Goal: Task Accomplishment & Management: Complete application form

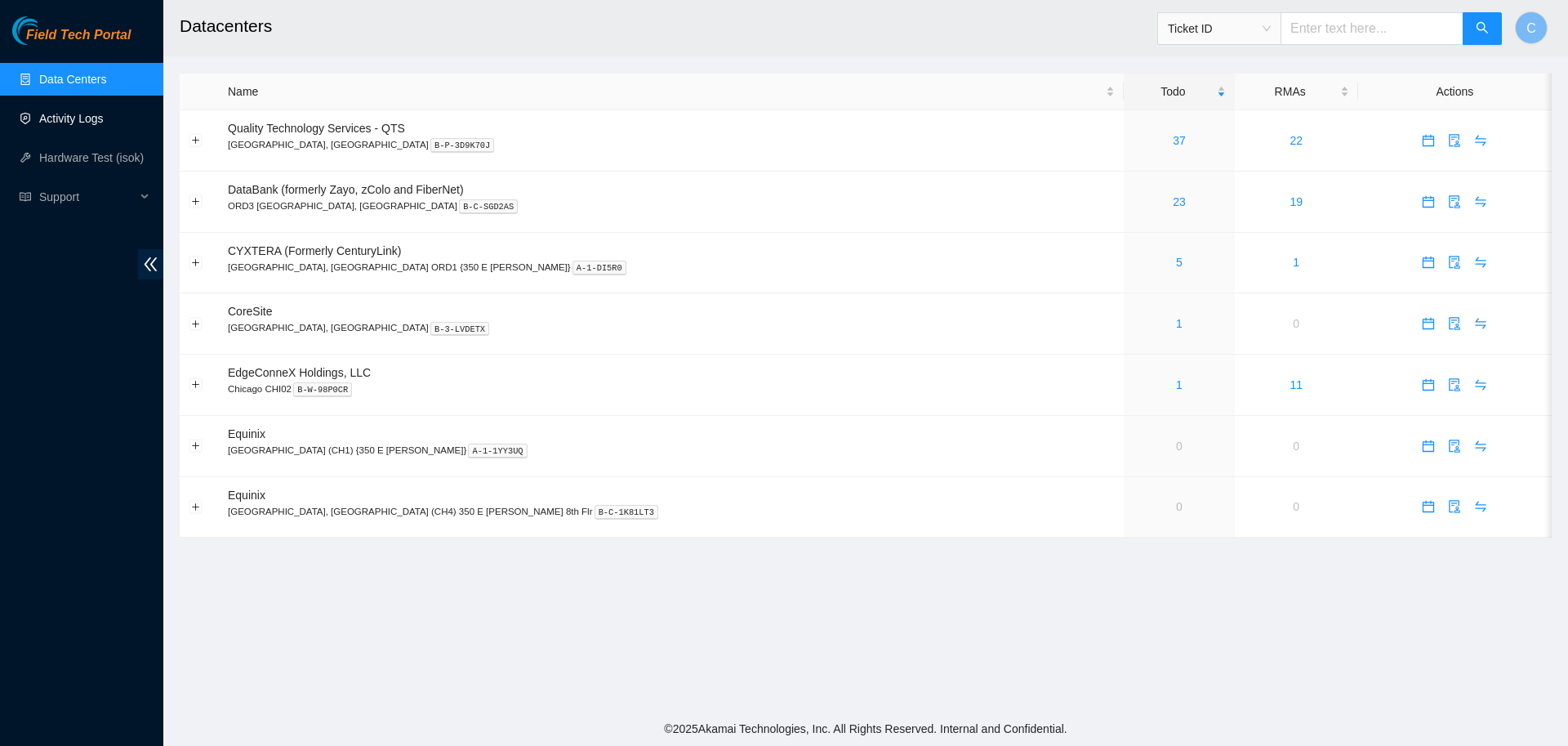
click at [51, 125] on link "Activity Logs" at bounding box center [71, 119] width 64 height 13
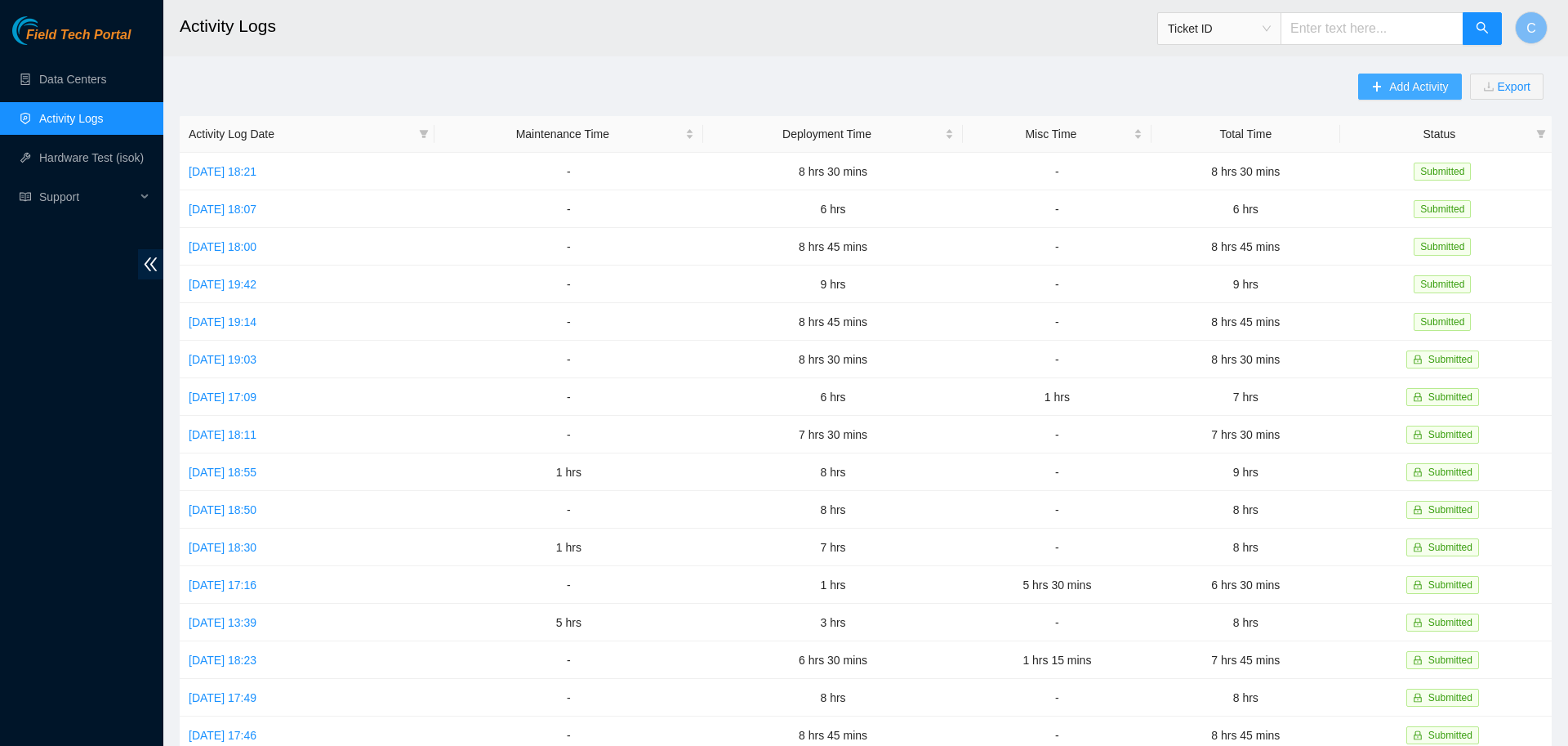
click at [1398, 82] on span "Add Activity" at bounding box center [1418, 87] width 58 height 18
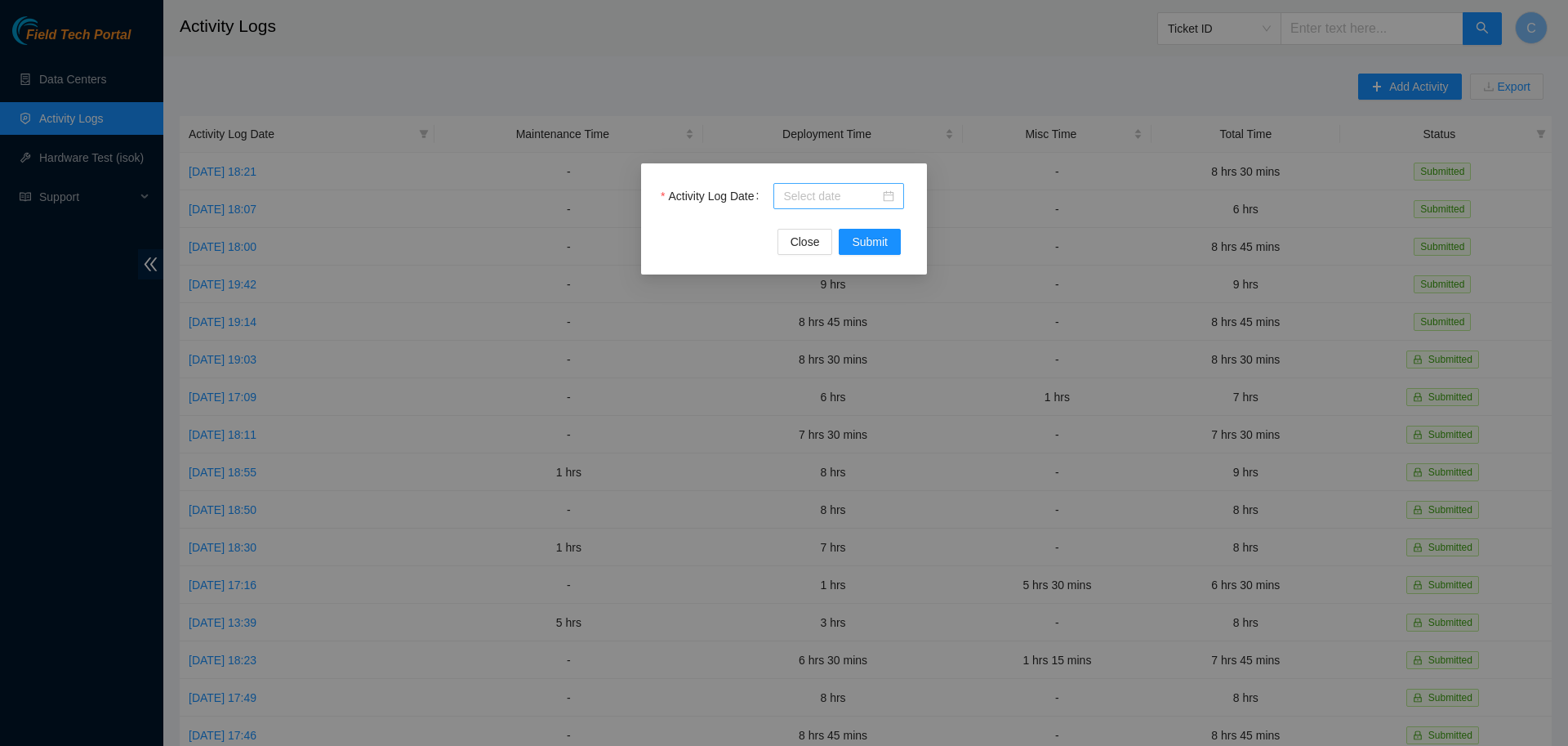
click at [795, 195] on input "Activity Log Date" at bounding box center [831, 196] width 96 height 18
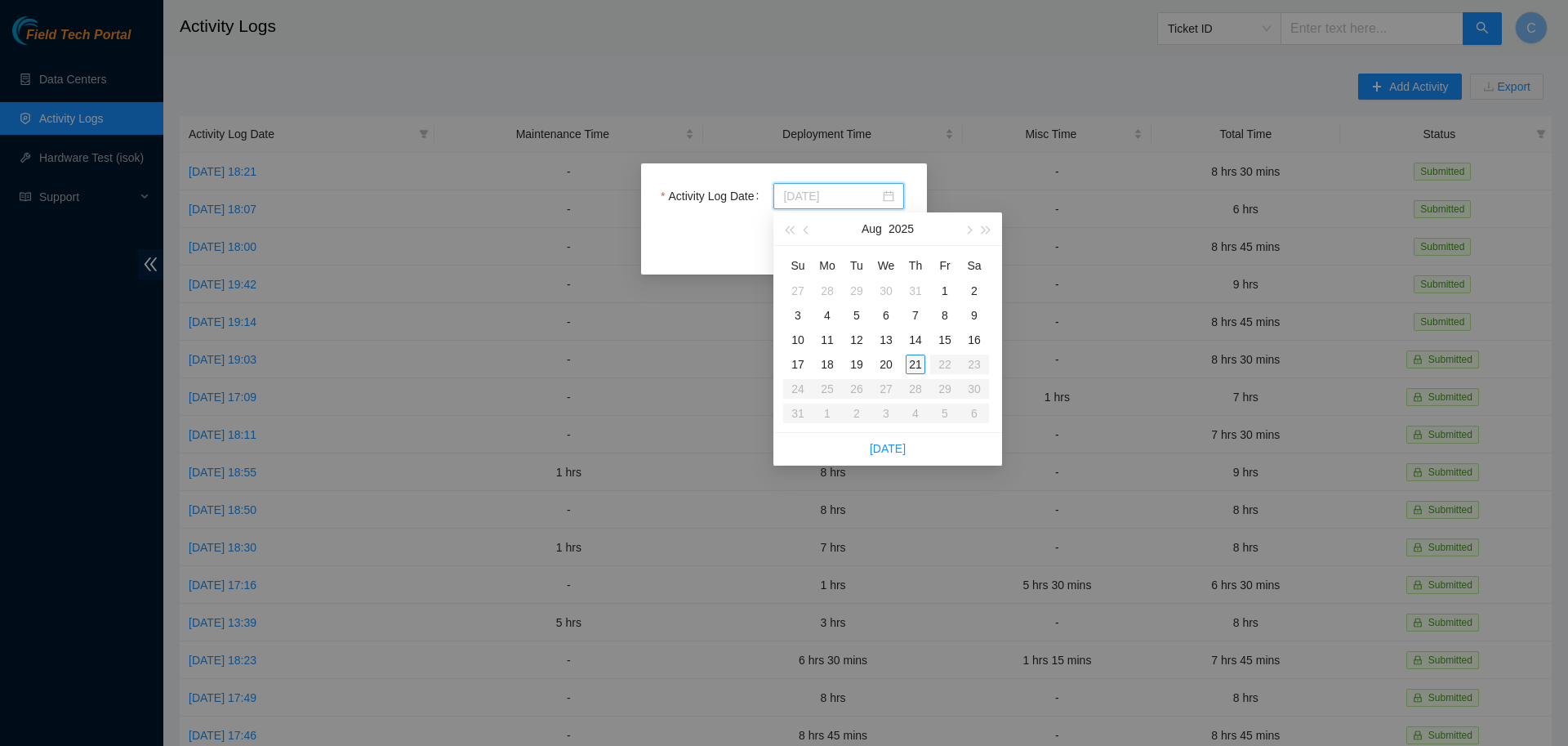
type input "[DATE]"
click at [913, 363] on div "21" at bounding box center [915, 363] width 19 height 19
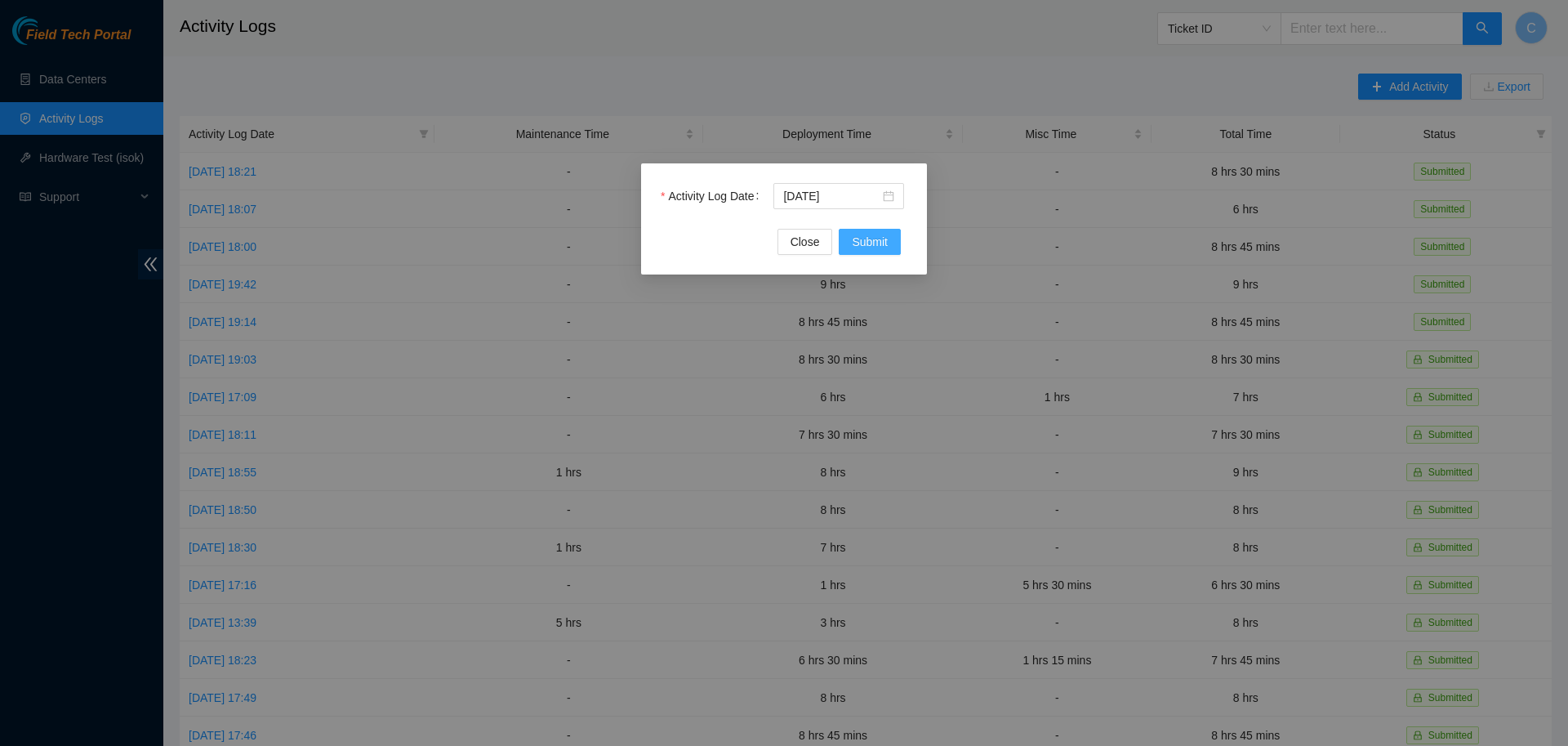
click at [870, 246] on span "Submit" at bounding box center [870, 242] width 36 height 18
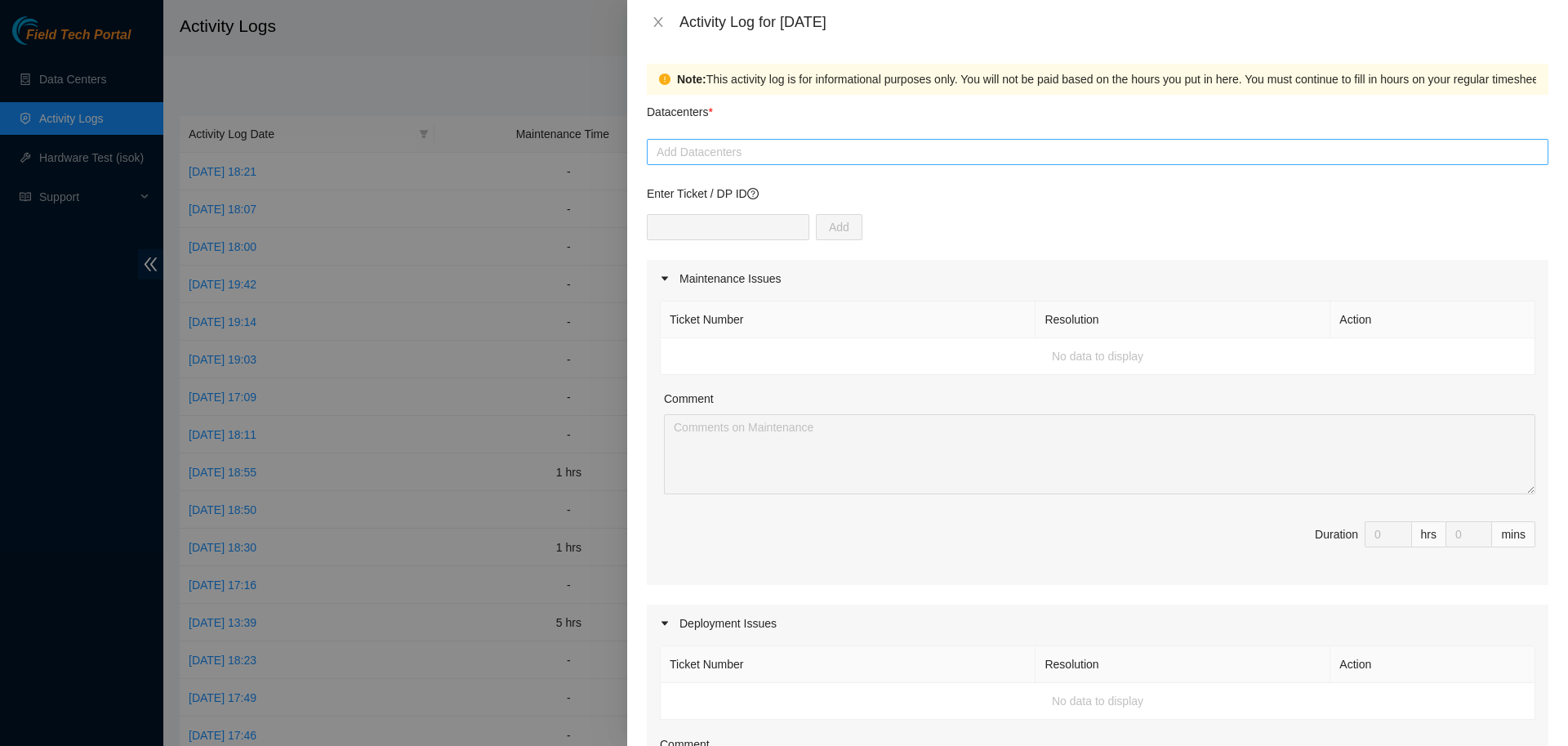
click at [773, 157] on div at bounding box center [1098, 151] width 894 height 19
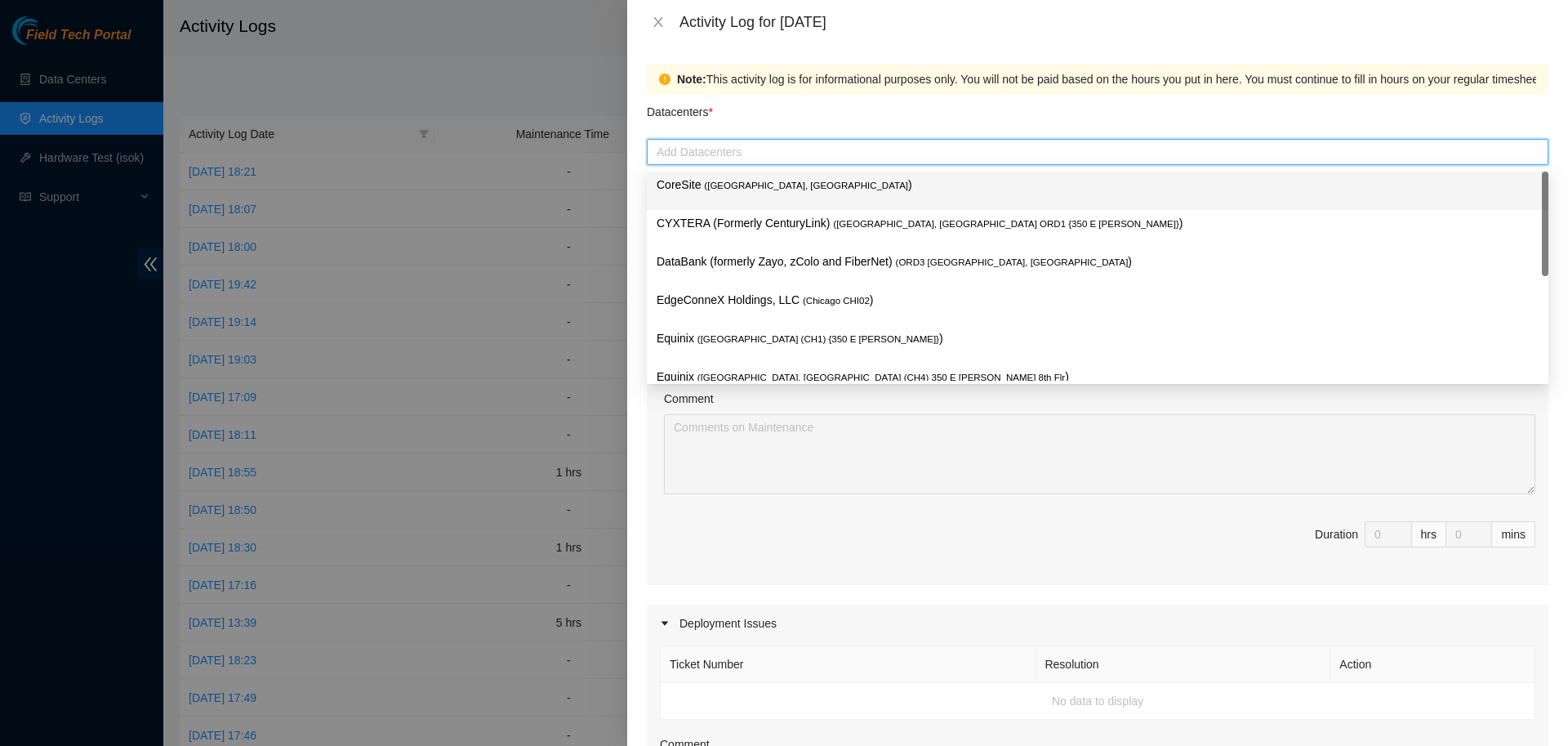
click at [828, 118] on div "Datacenters *" at bounding box center [1098, 116] width 902 height 44
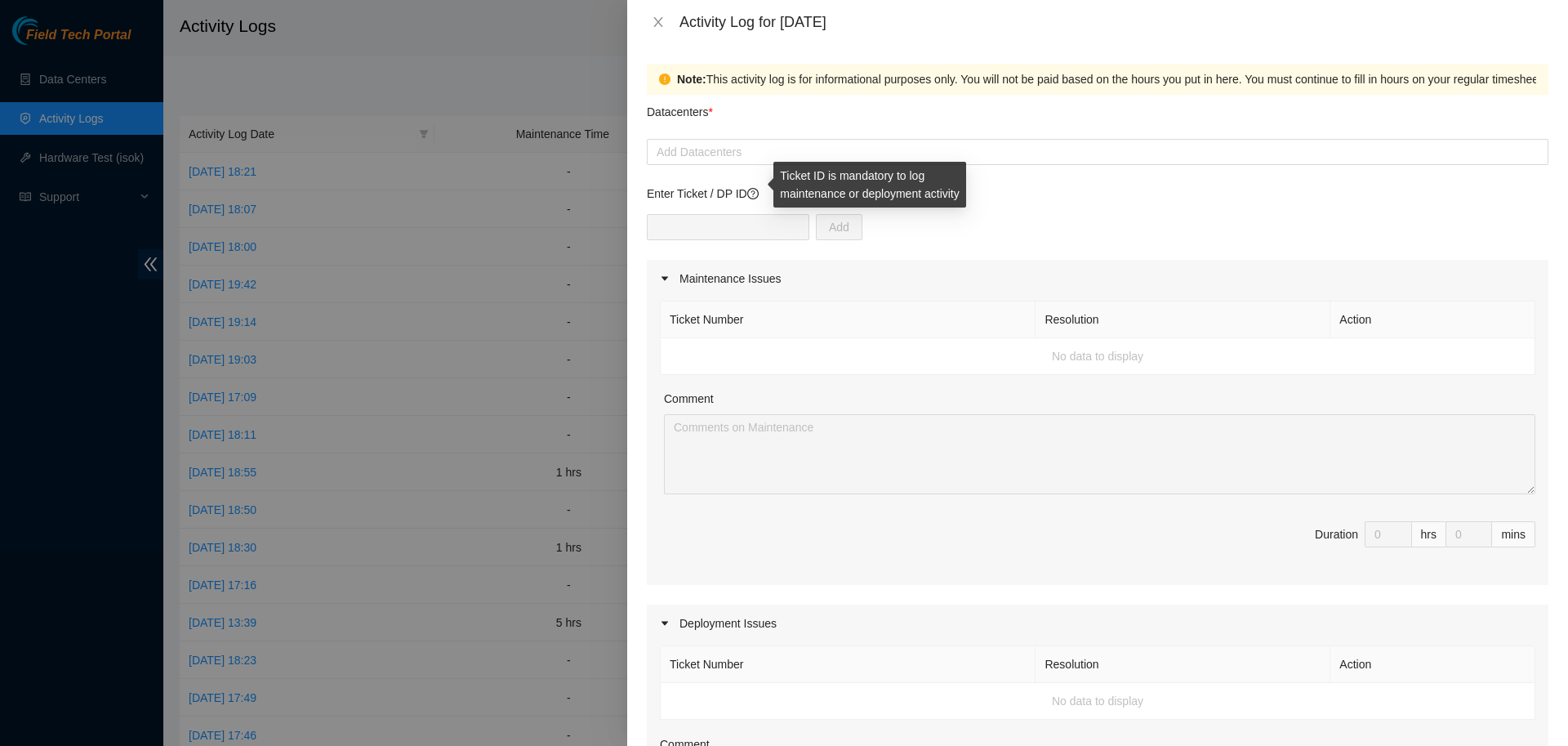
click at [754, 191] on icon "question-circle" at bounding box center [753, 194] width 4 height 7
click at [769, 149] on div at bounding box center [1098, 151] width 894 height 19
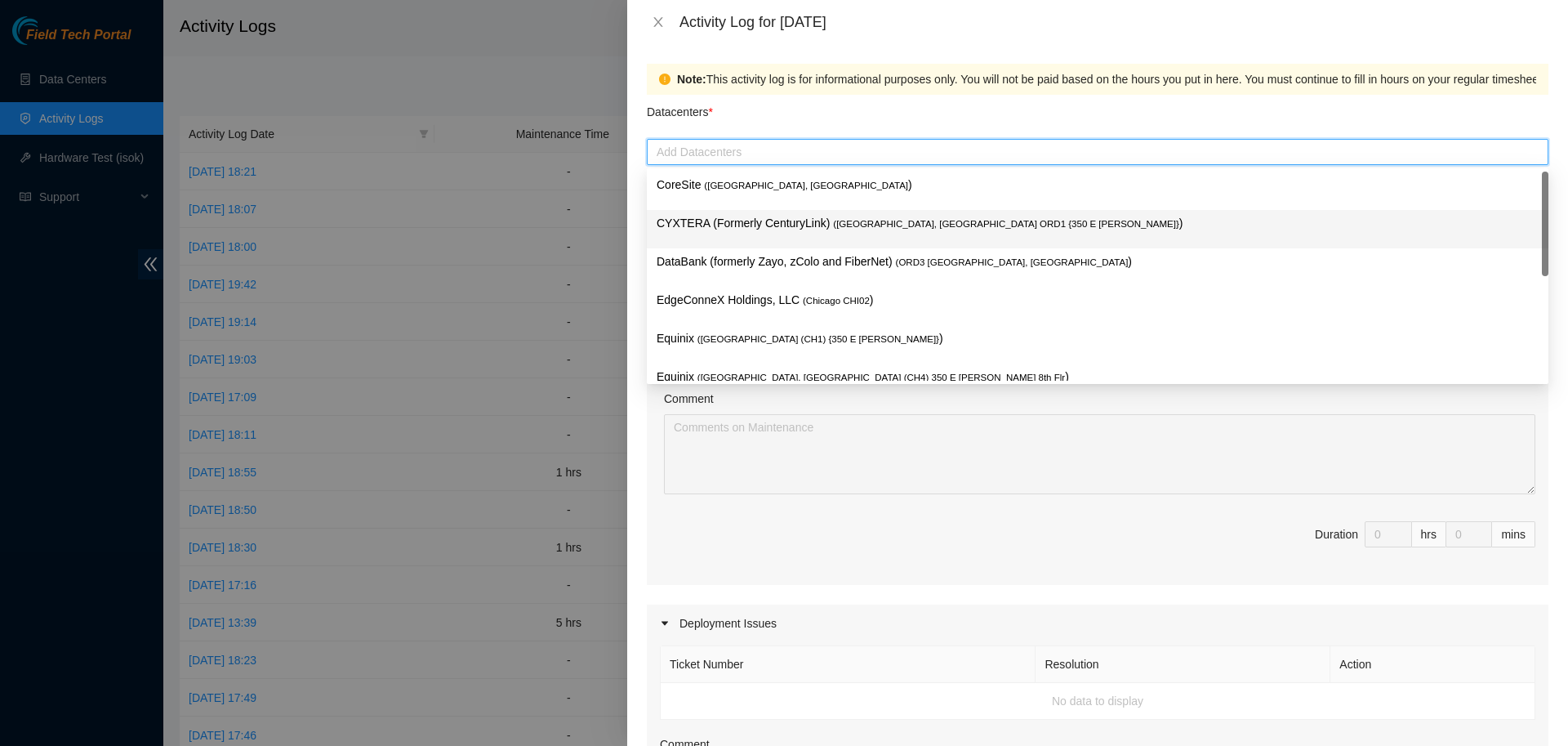
click at [729, 226] on p "CYXTERA (Formerly CenturyLink) ( [GEOGRAPHIC_DATA], [GEOGRAPHIC_DATA] ORD1 {350…" at bounding box center [1098, 223] width 882 height 18
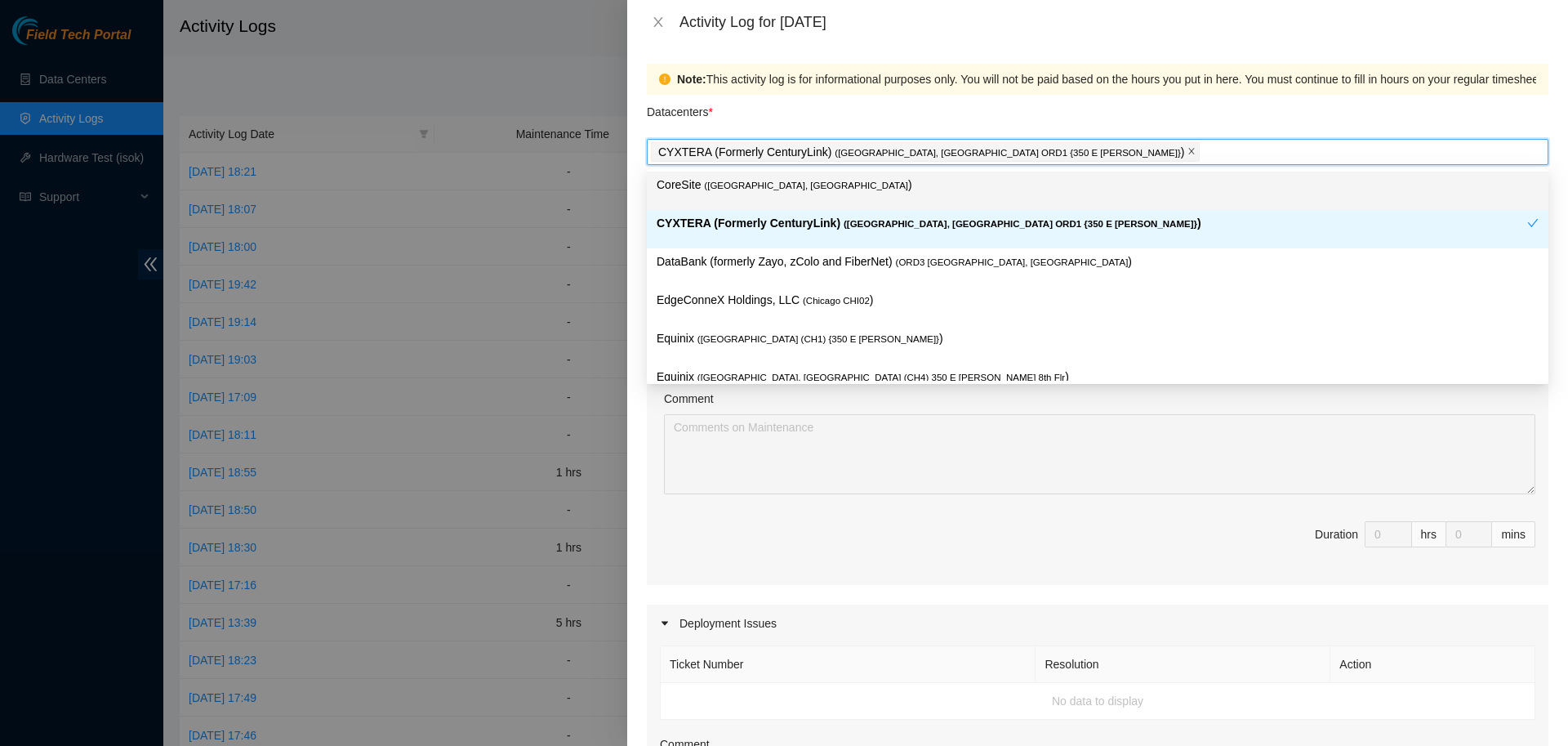
click at [1188, 150] on icon "close" at bounding box center [1192, 151] width 8 height 8
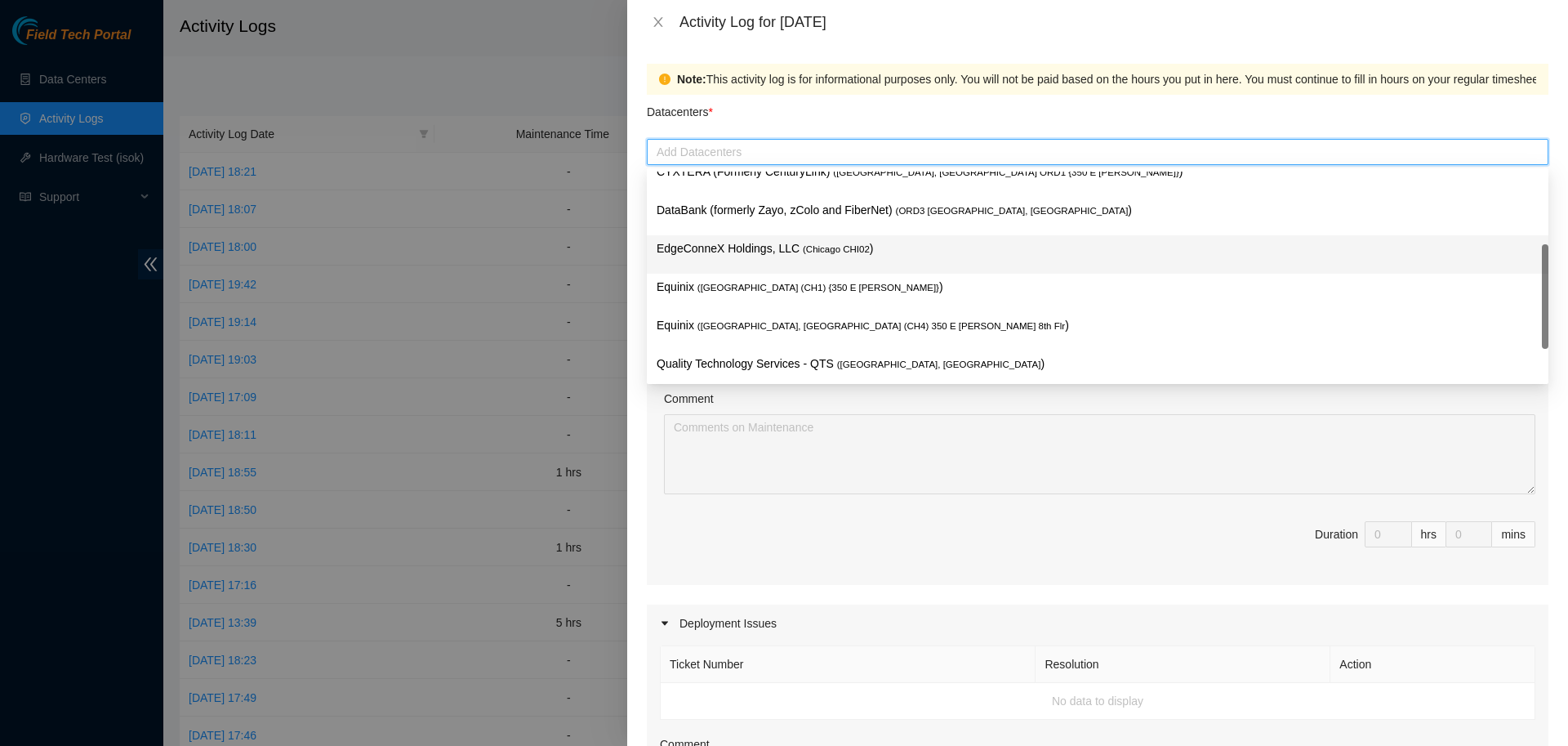
scroll to position [58, 0]
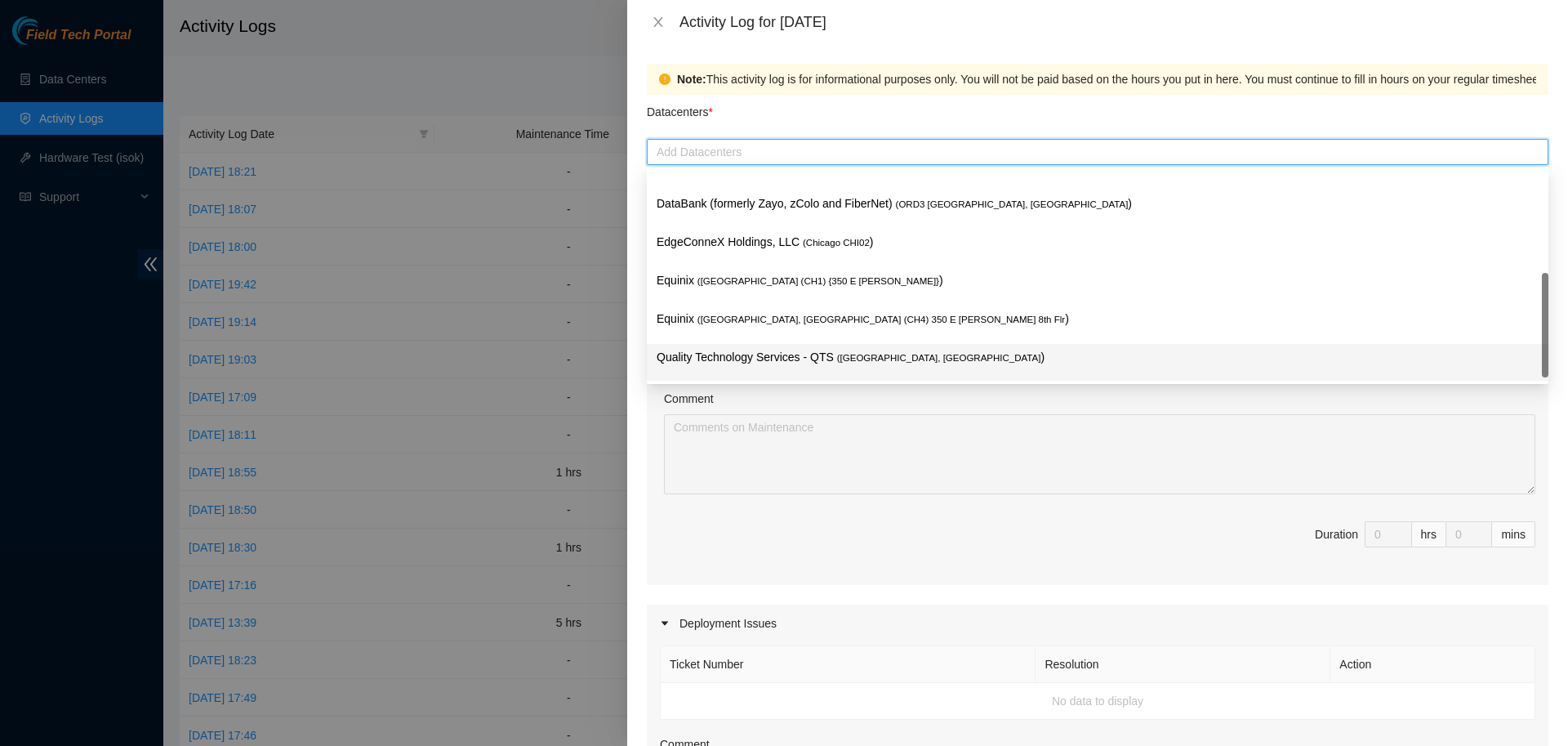
click at [716, 353] on p "Quality Technology Services - QTS ( [GEOGRAPHIC_DATA], [GEOGRAPHIC_DATA] )" at bounding box center [1098, 358] width 882 height 18
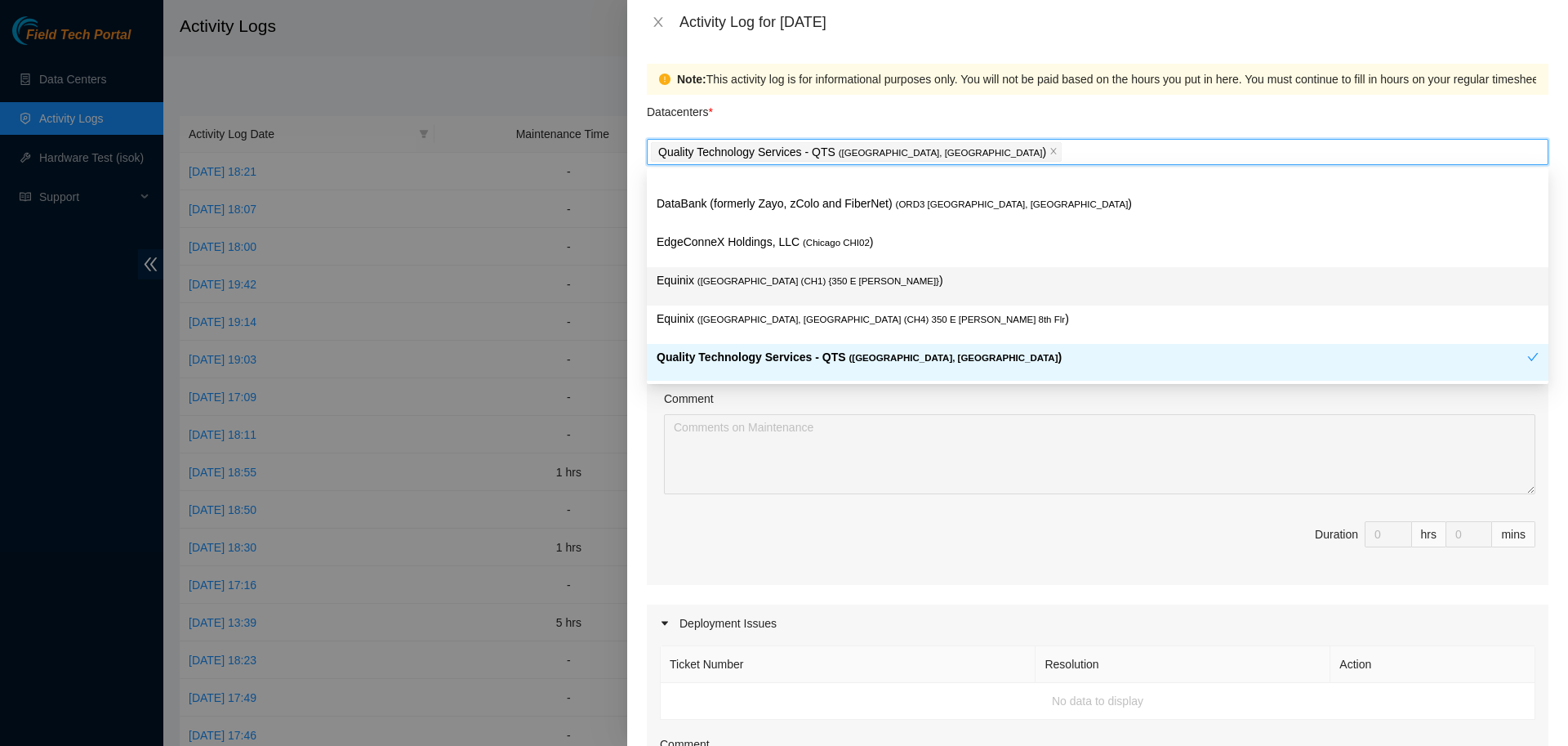
click at [736, 285] on span "( [GEOGRAPHIC_DATA] (CH1) {350 E [PERSON_NAME]}" at bounding box center [818, 282] width 241 height 10
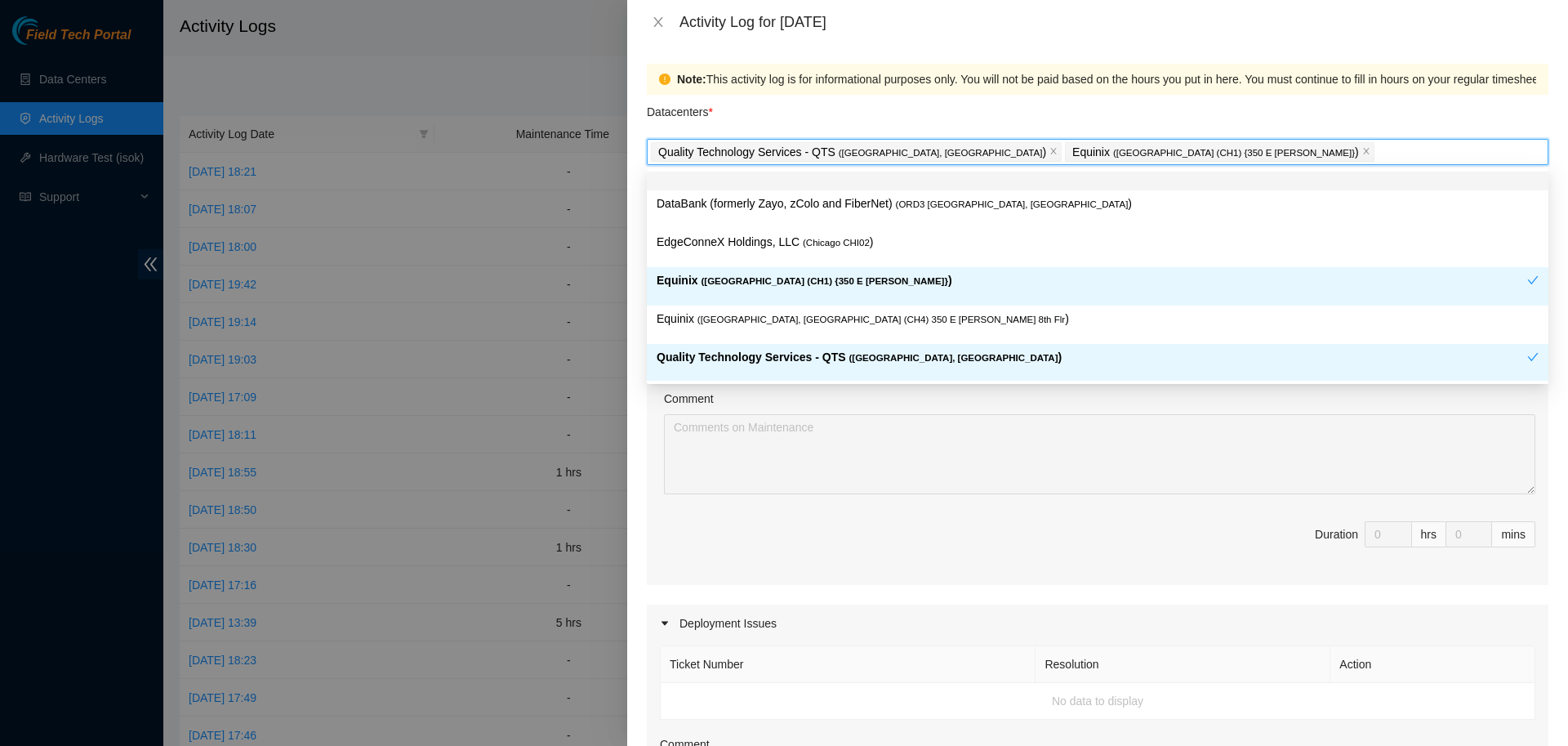
click at [1127, 117] on div "Datacenters *" at bounding box center [1098, 116] width 902 height 44
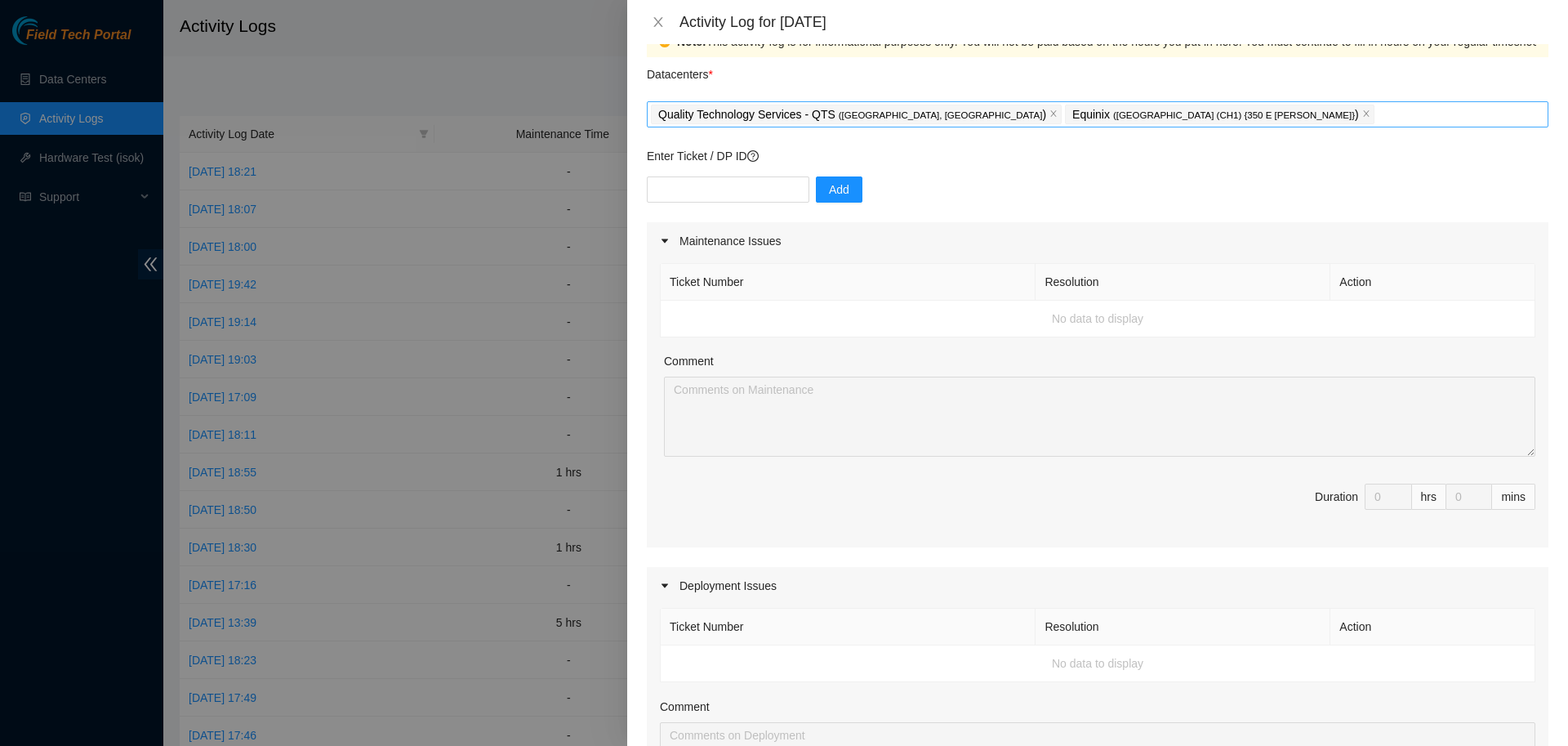
scroll to position [37, 0]
click at [793, 320] on td "No data to display" at bounding box center [1098, 320] width 875 height 37
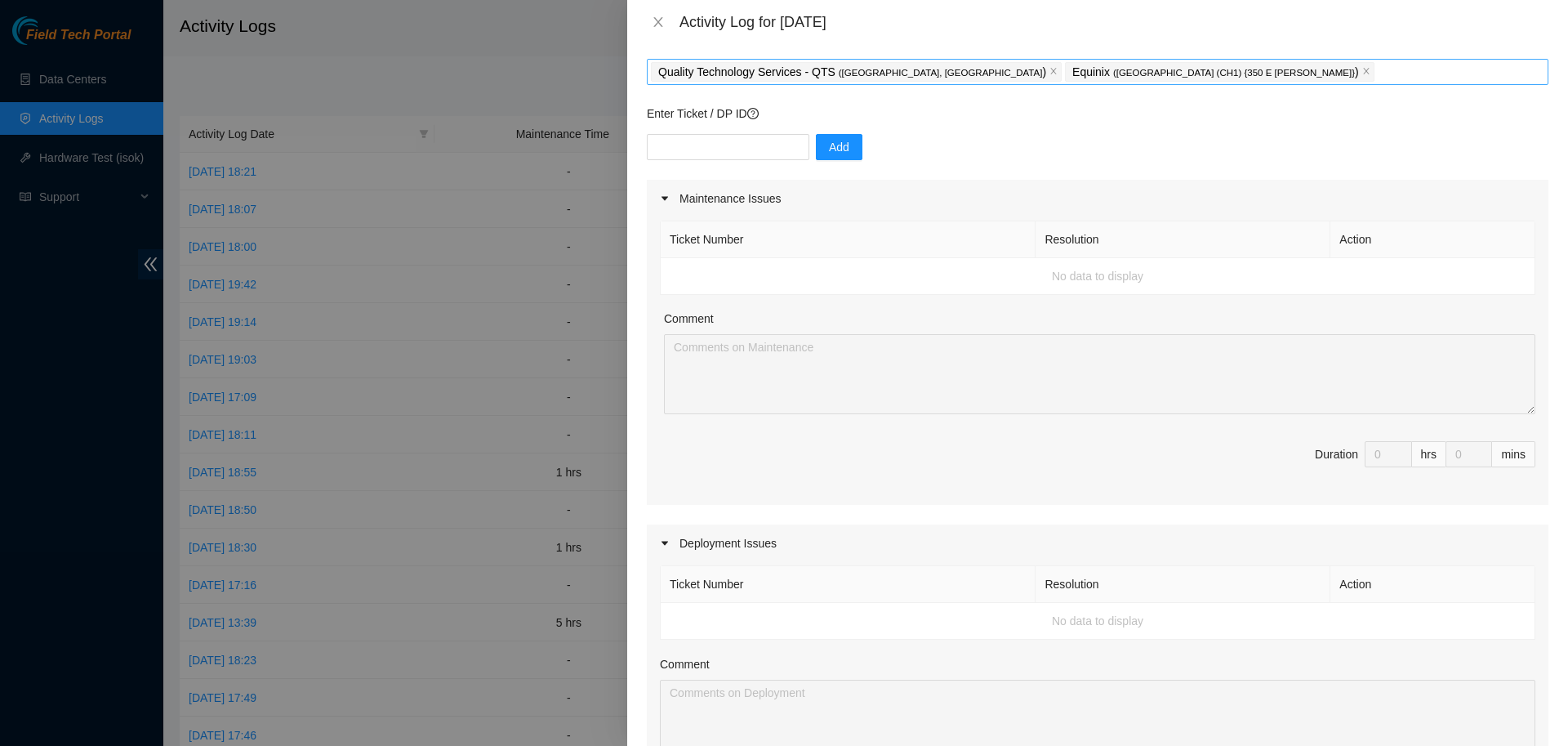
scroll to position [0, 0]
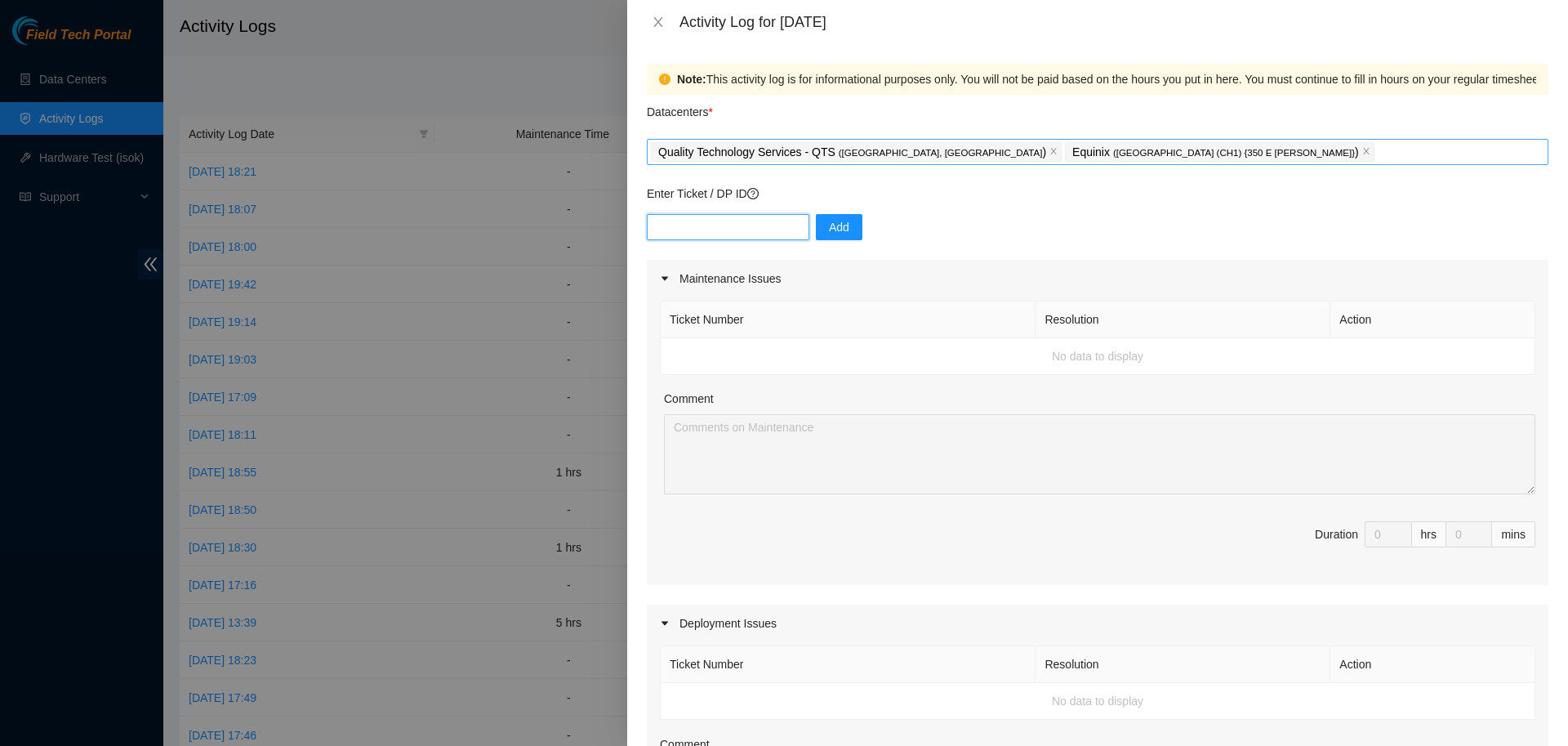
click at [727, 222] on input "text" at bounding box center [728, 226] width 163 height 26
click at [999, 226] on div "Add" at bounding box center [1098, 236] width 902 height 46
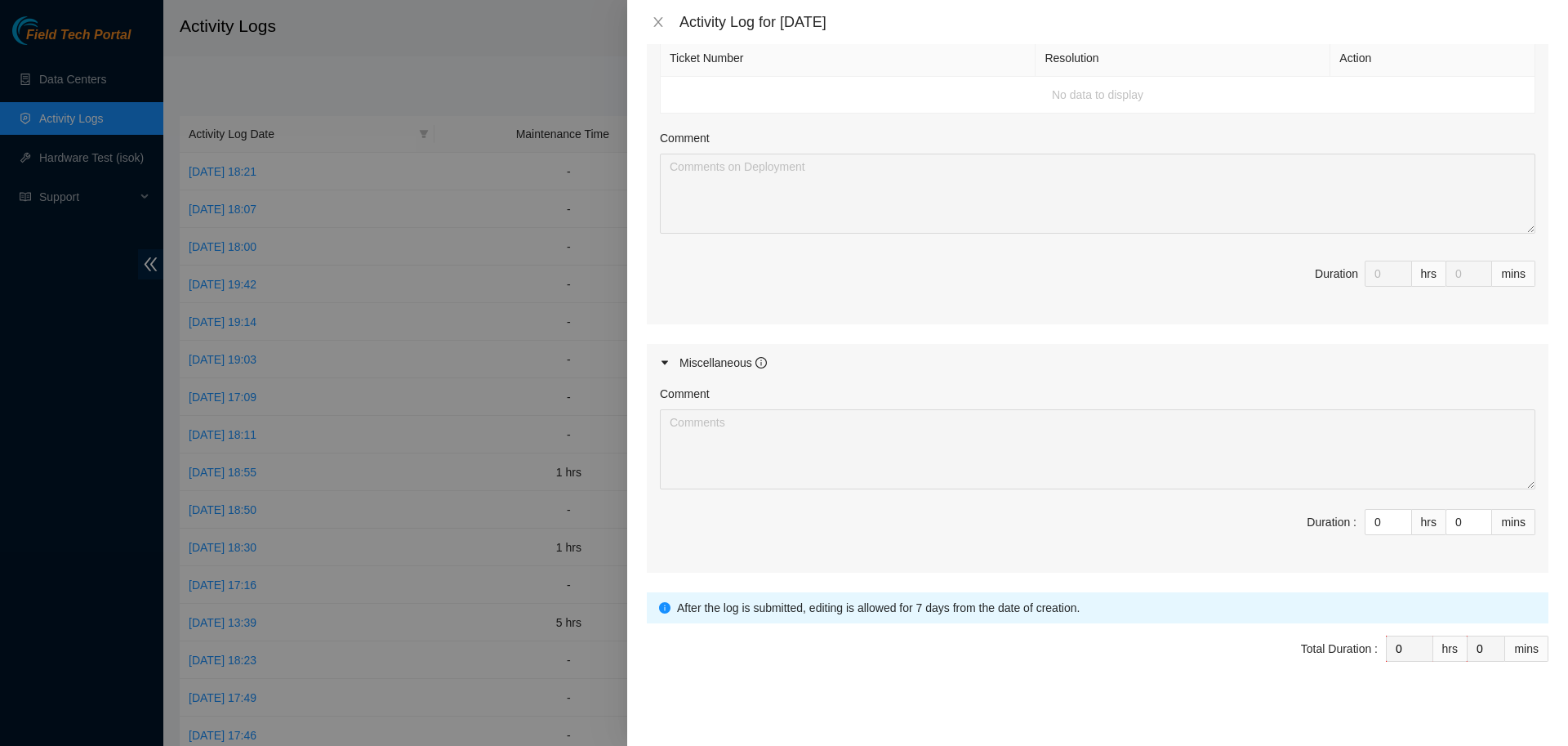
scroll to position [610, 0]
drag, startPoint x: 1390, startPoint y: 520, endPoint x: 1262, endPoint y: 525, distance: 128.1
click at [1366, 525] on input "0" at bounding box center [1388, 517] width 46 height 24
type input "4"
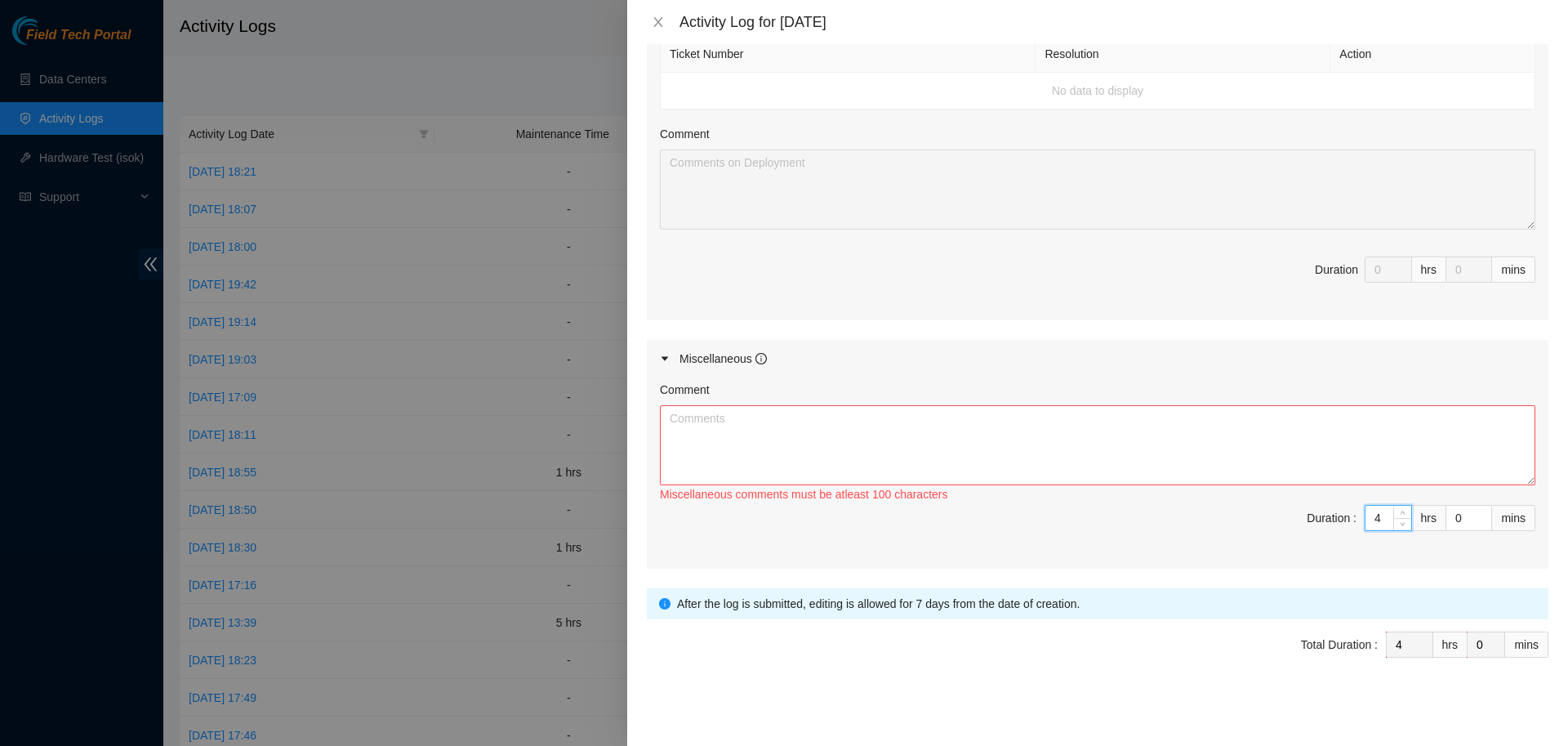
type input "4"
type input "45"
click at [1113, 449] on textarea "Comment" at bounding box center [1098, 445] width 875 height 80
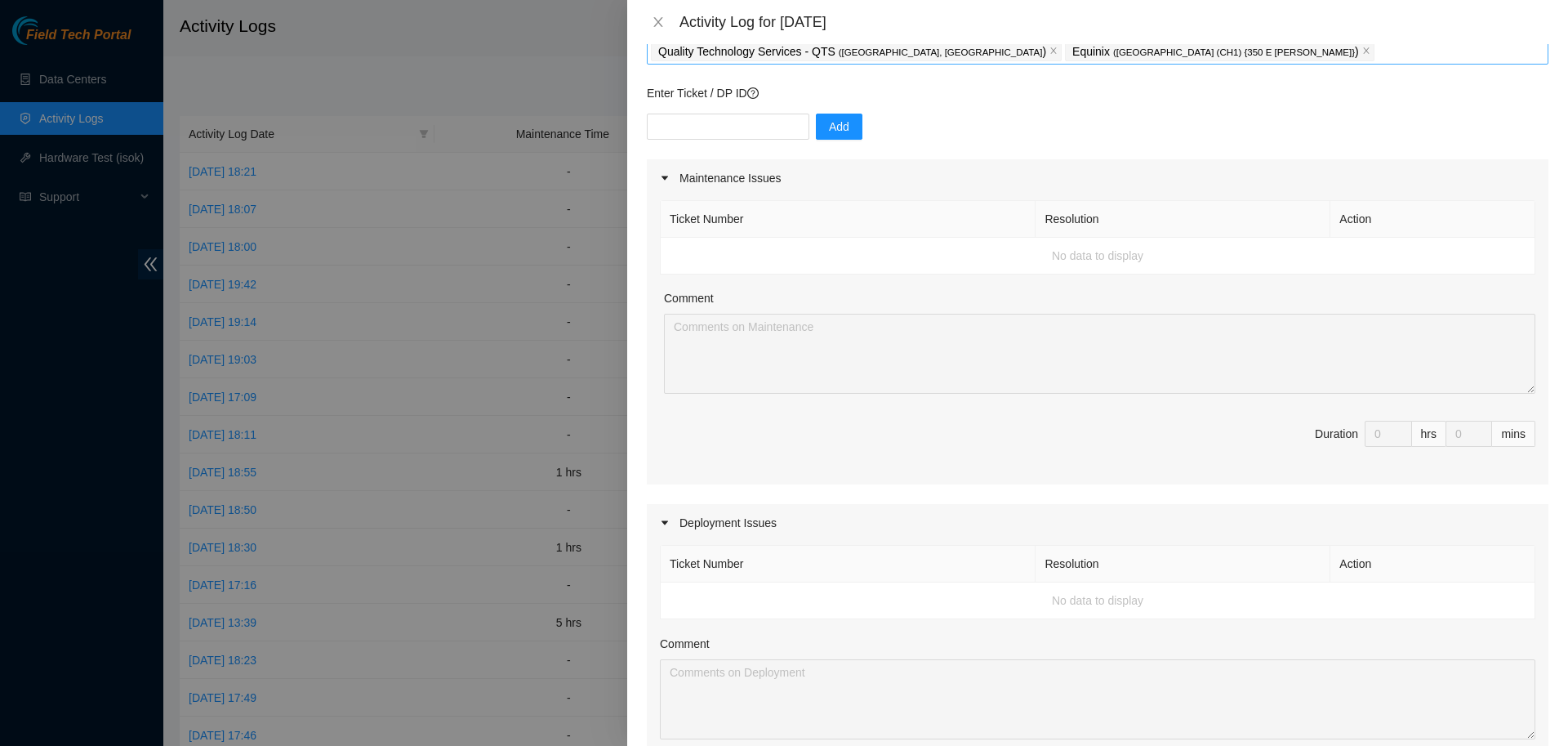
scroll to position [0, 0]
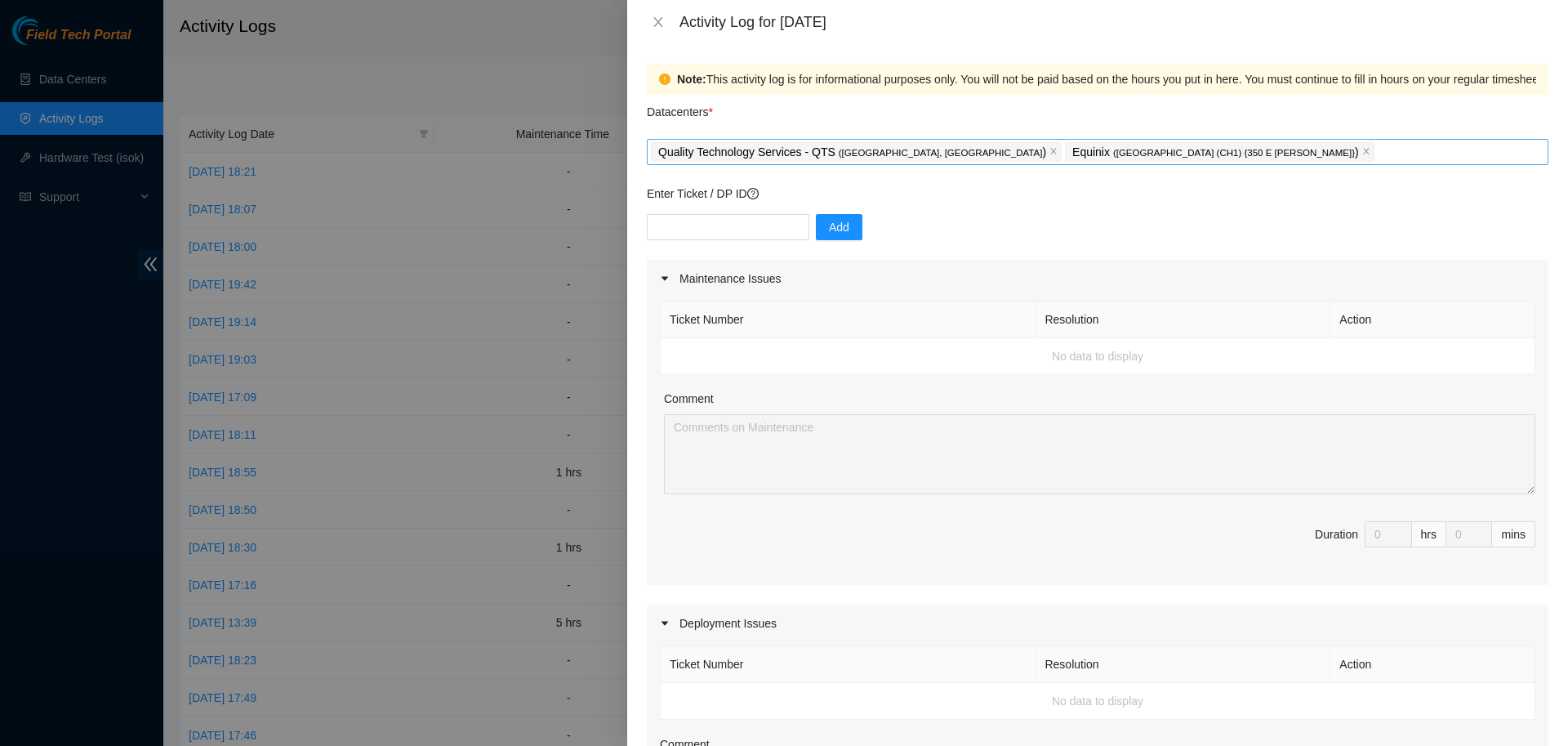
type textarea "Running re-assigned FT over processes, information sources, and physical infras…"
click at [769, 220] on input "text" at bounding box center [728, 226] width 163 height 26
paste input "DP79608 DP79607 DP79605 DP79604 DP77230 DP77231 DP77232 DP77234 DP77233 DP77235…"
type input "DP79608 DP79607 DP79605 DP79604 DP77230 DP77231 DP77232 DP77234 DP77233 DP77235…"
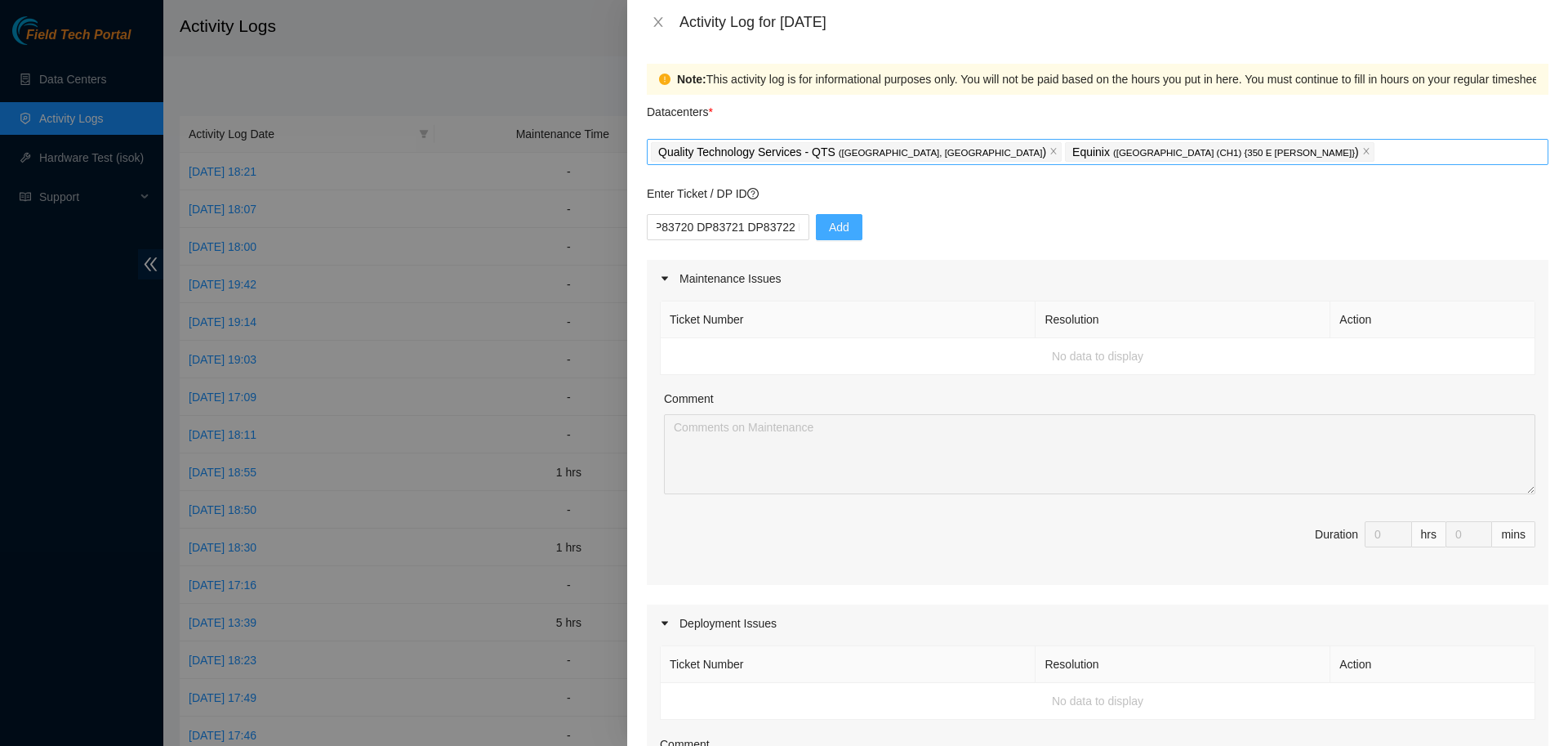
click at [838, 226] on span "Add" at bounding box center [840, 227] width 20 height 18
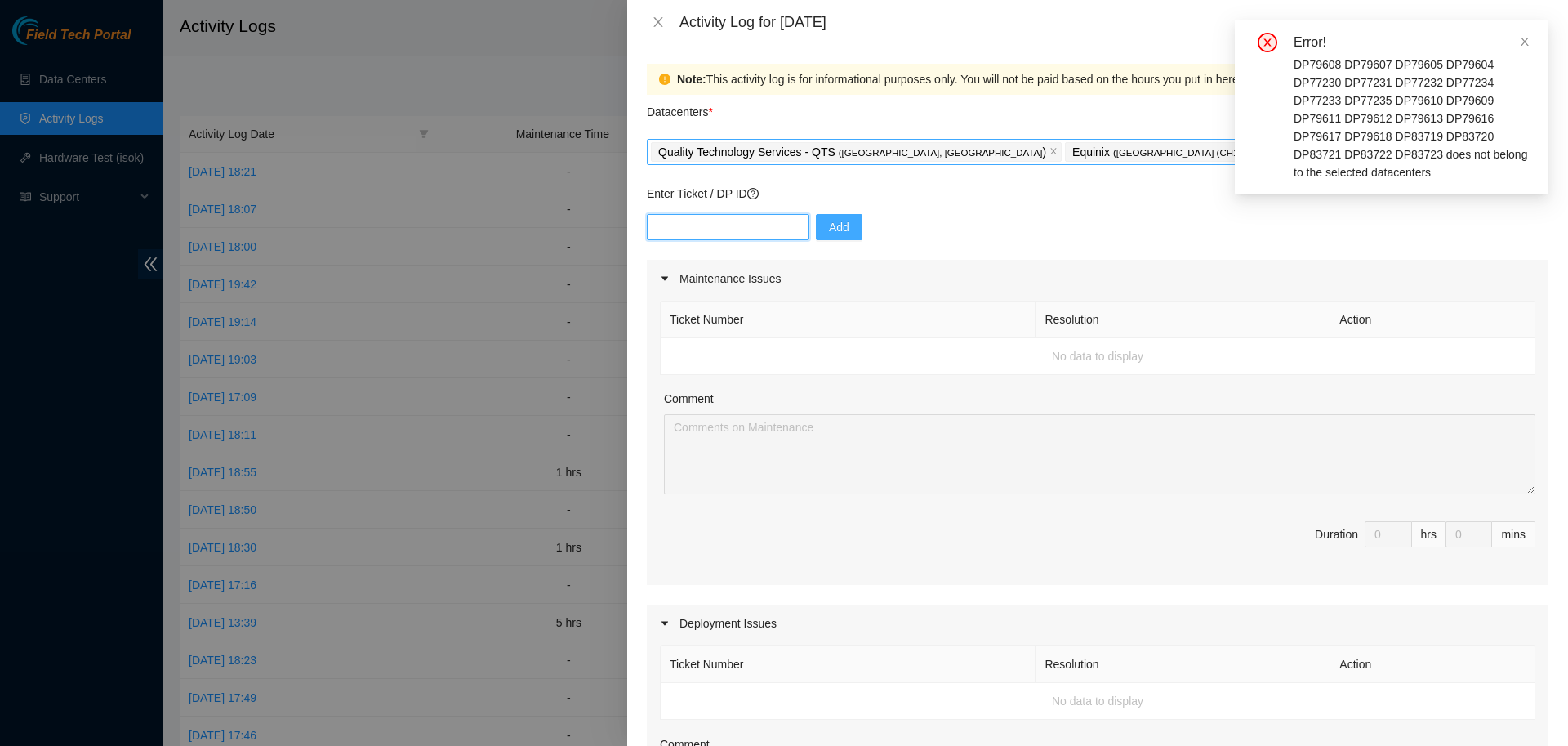
click at [751, 217] on input "text" at bounding box center [728, 226] width 163 height 26
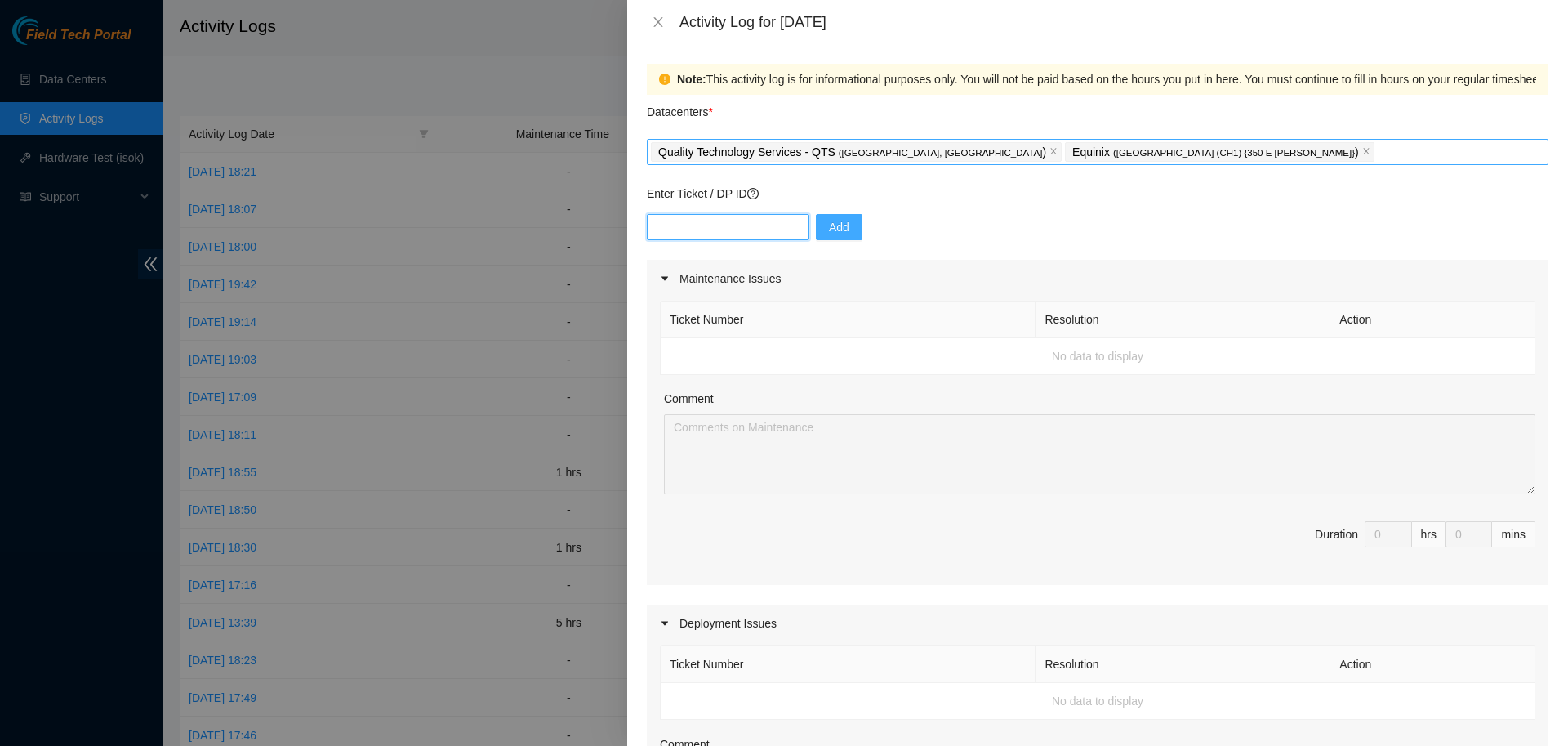
paste input "DP79607"
type input "DP79607"
click at [834, 237] on button "Add" at bounding box center [840, 226] width 47 height 26
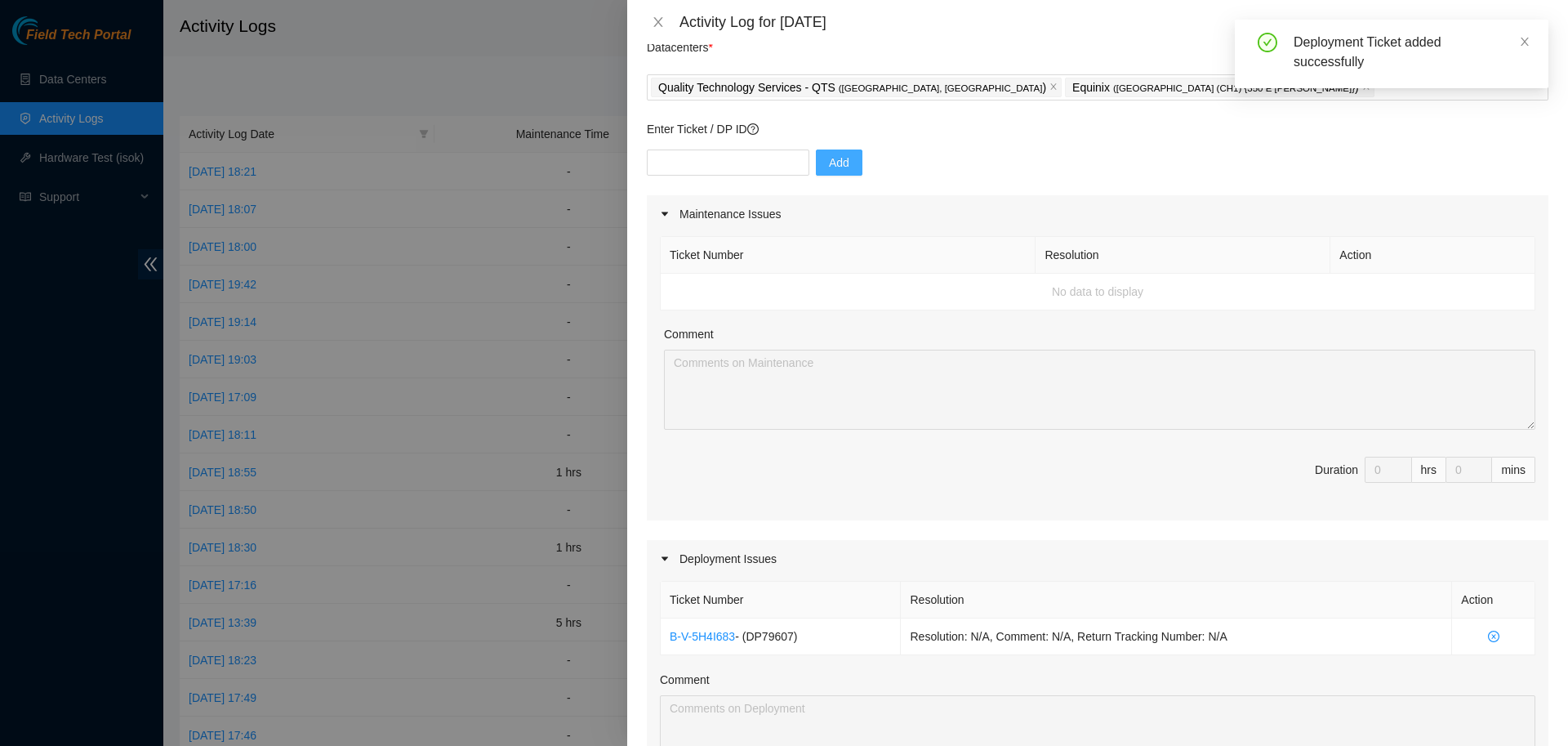
scroll to position [67, 0]
click at [742, 160] on input "text" at bounding box center [728, 160] width 163 height 26
paste input "DP79605 DP79604"
type input "DP79605 DP79604"
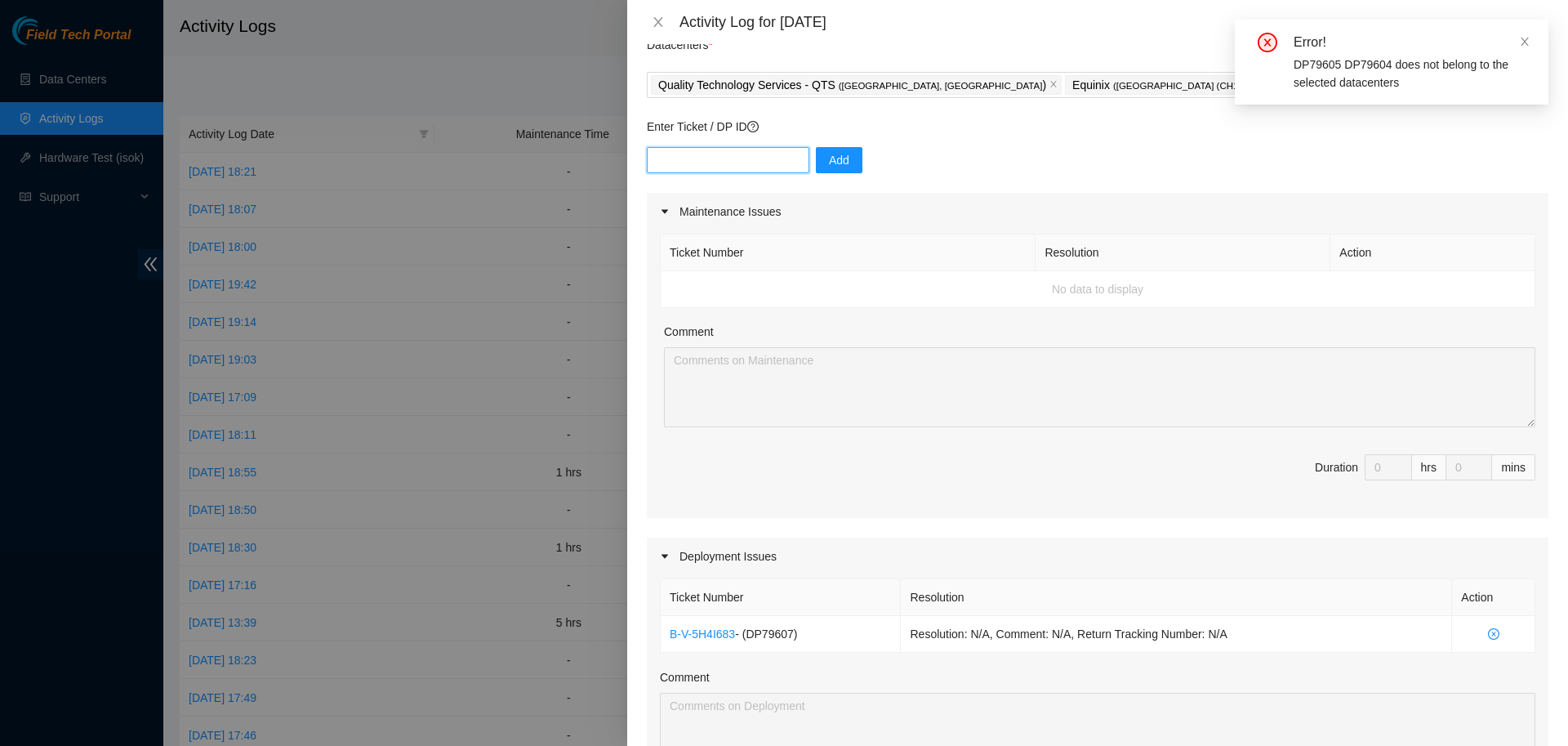
click at [754, 163] on input "text" at bounding box center [728, 160] width 163 height 26
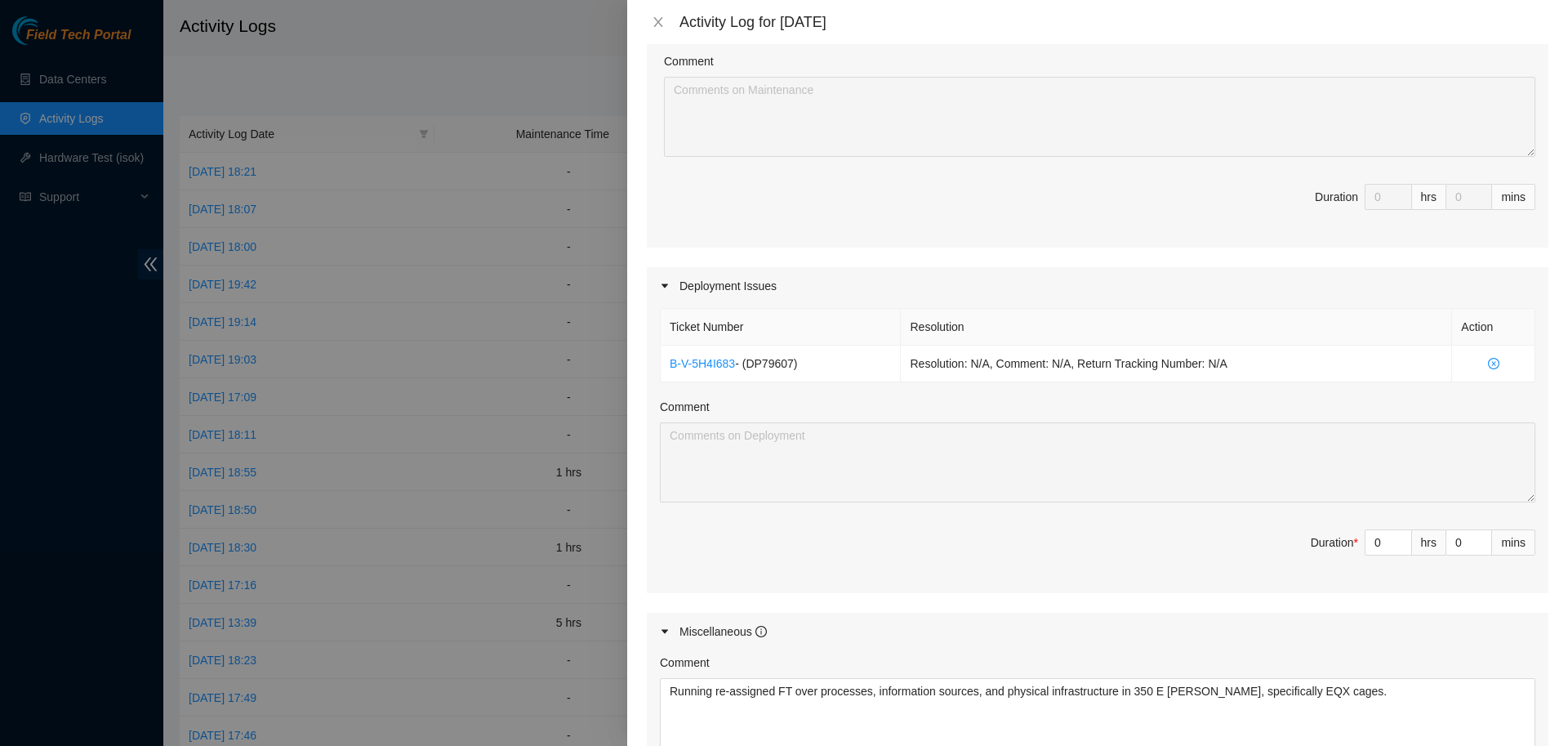
scroll to position [338, 0]
drag, startPoint x: 1390, startPoint y: 546, endPoint x: 1302, endPoint y: 550, distance: 88.1
click at [1366, 550] on input "0" at bounding box center [1388, 541] width 46 height 24
type input "3"
type input "7"
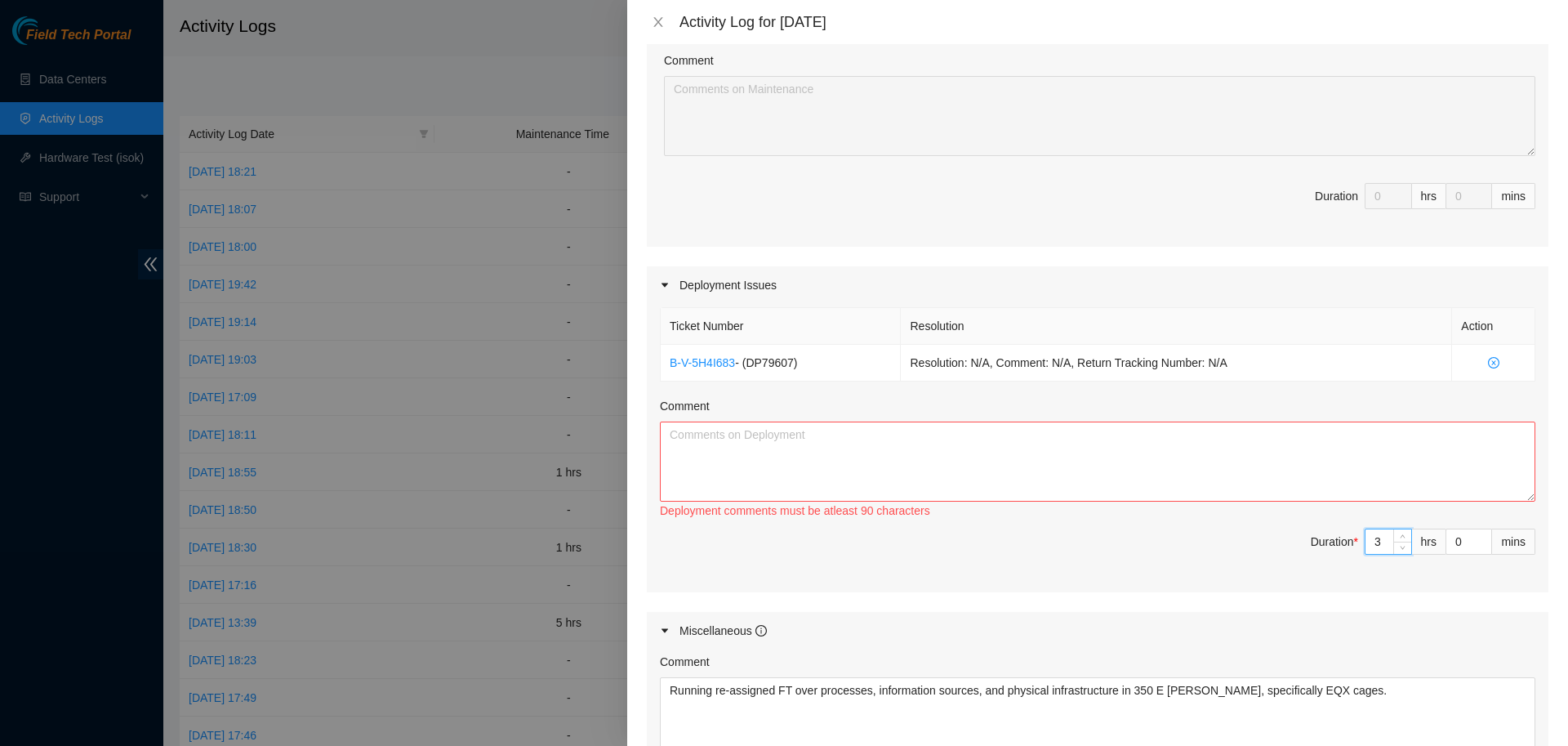
type input "3"
type input "45"
type input "8"
type input "30"
type input "45"
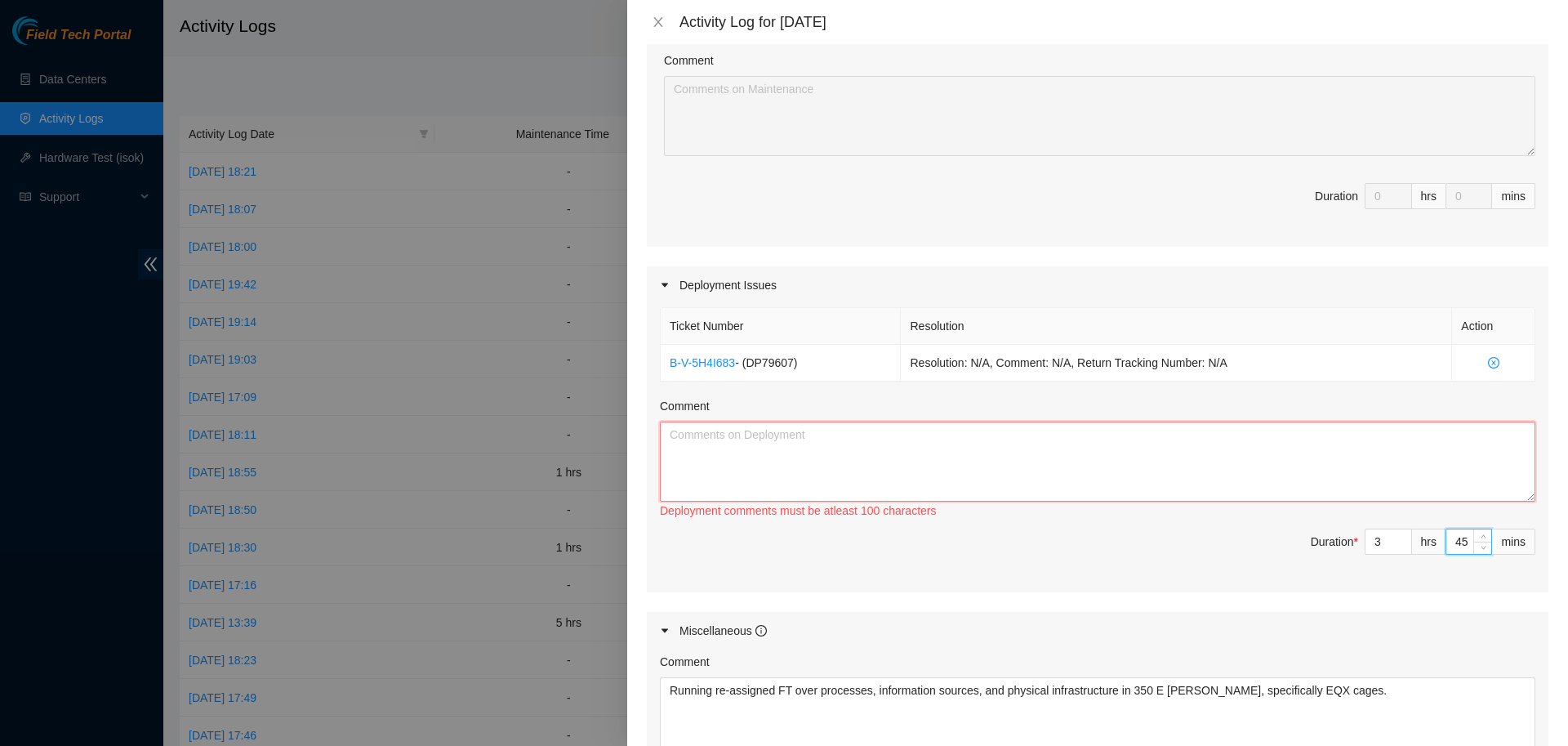
click at [1123, 454] on textarea "Comment" at bounding box center [1098, 462] width 875 height 80
paste textarea "DP79607 DP79605 DP79604 DP77230 DP77231 DP77232 DP77234 DP77233 DP77235 DP79610…"
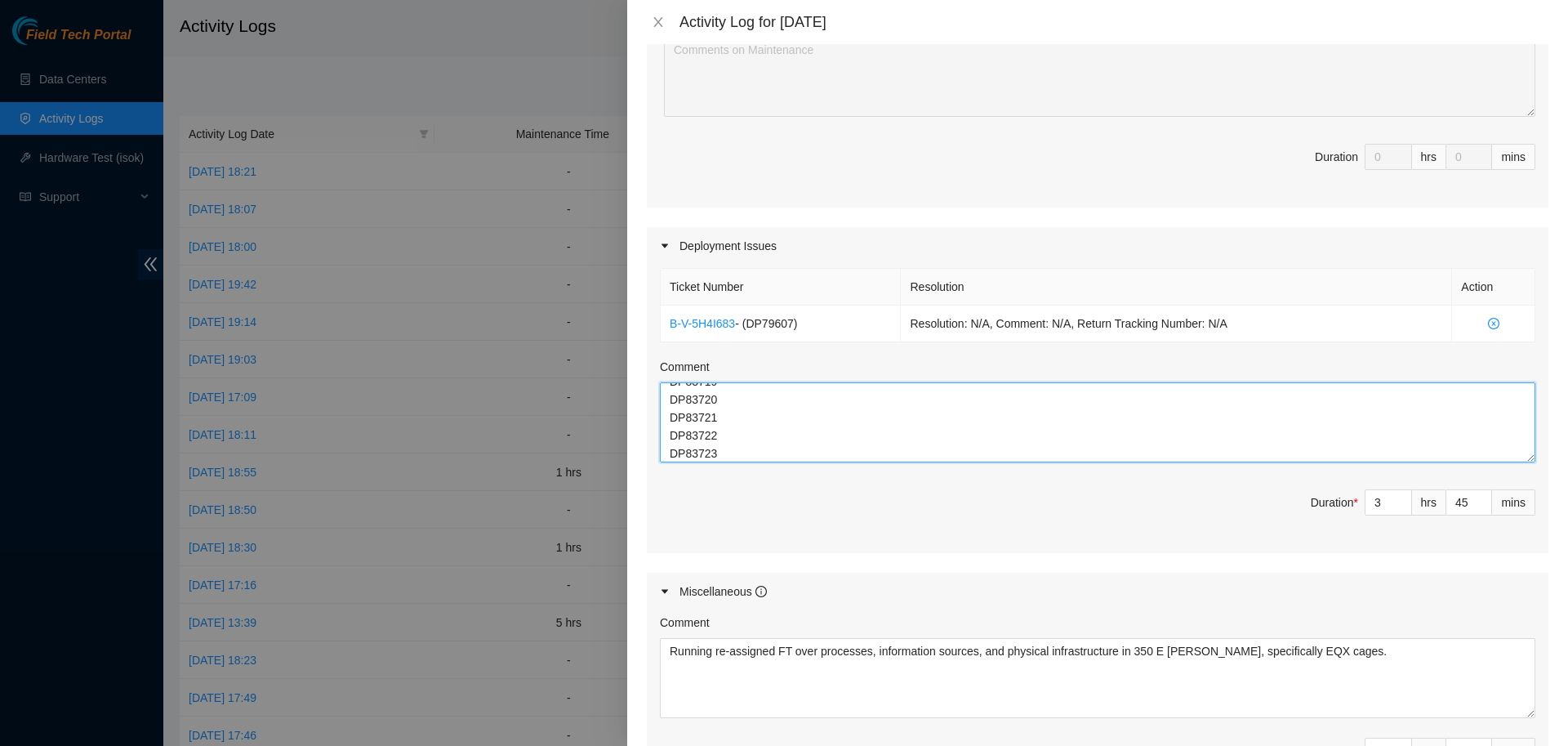
scroll to position [388, 0]
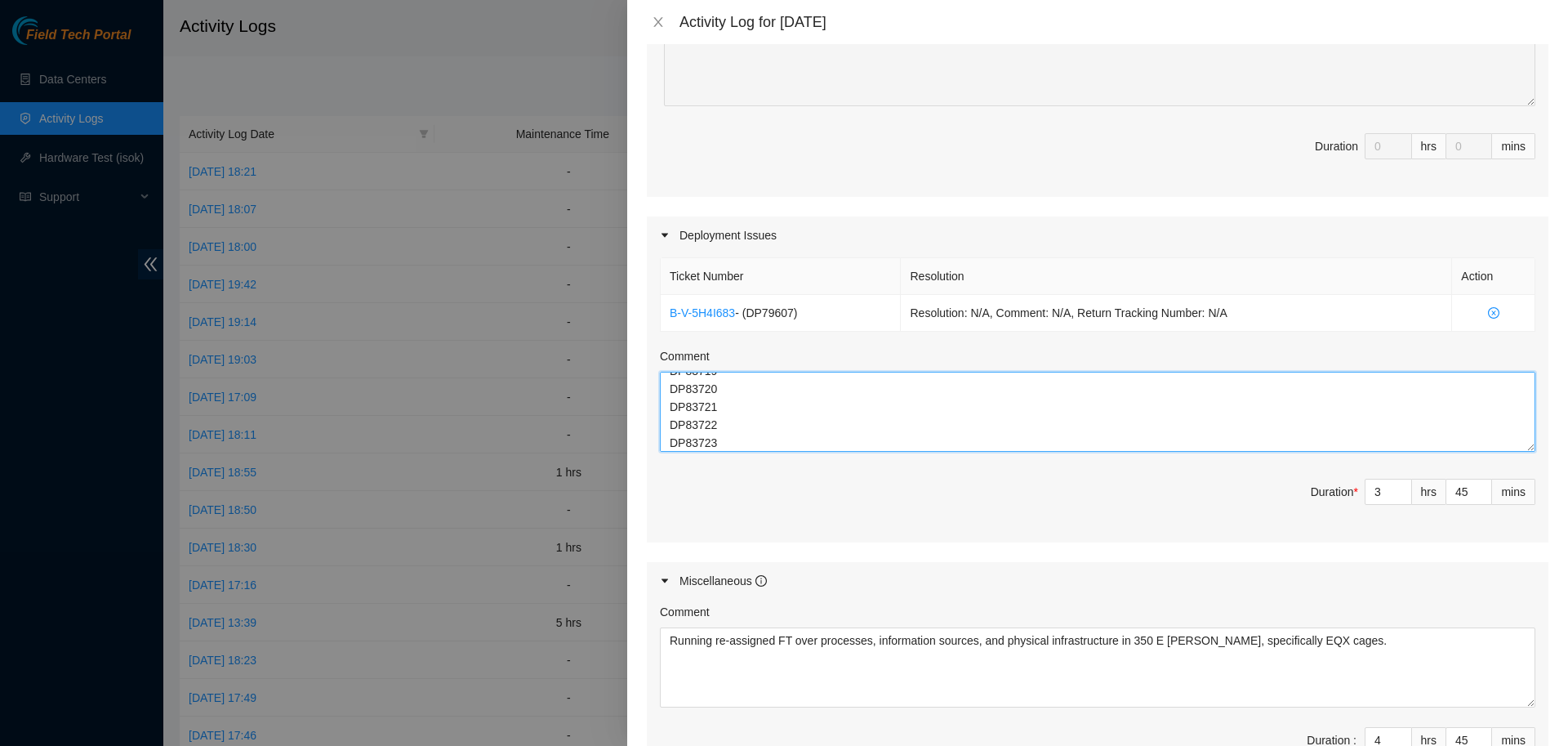
click at [794, 398] on textarea "DP79607 DP79605 DP79604 DP77230 DP77231 DP77232 DP77234 DP77233 DP77235 DP79610…" at bounding box center [1098, 412] width 875 height 80
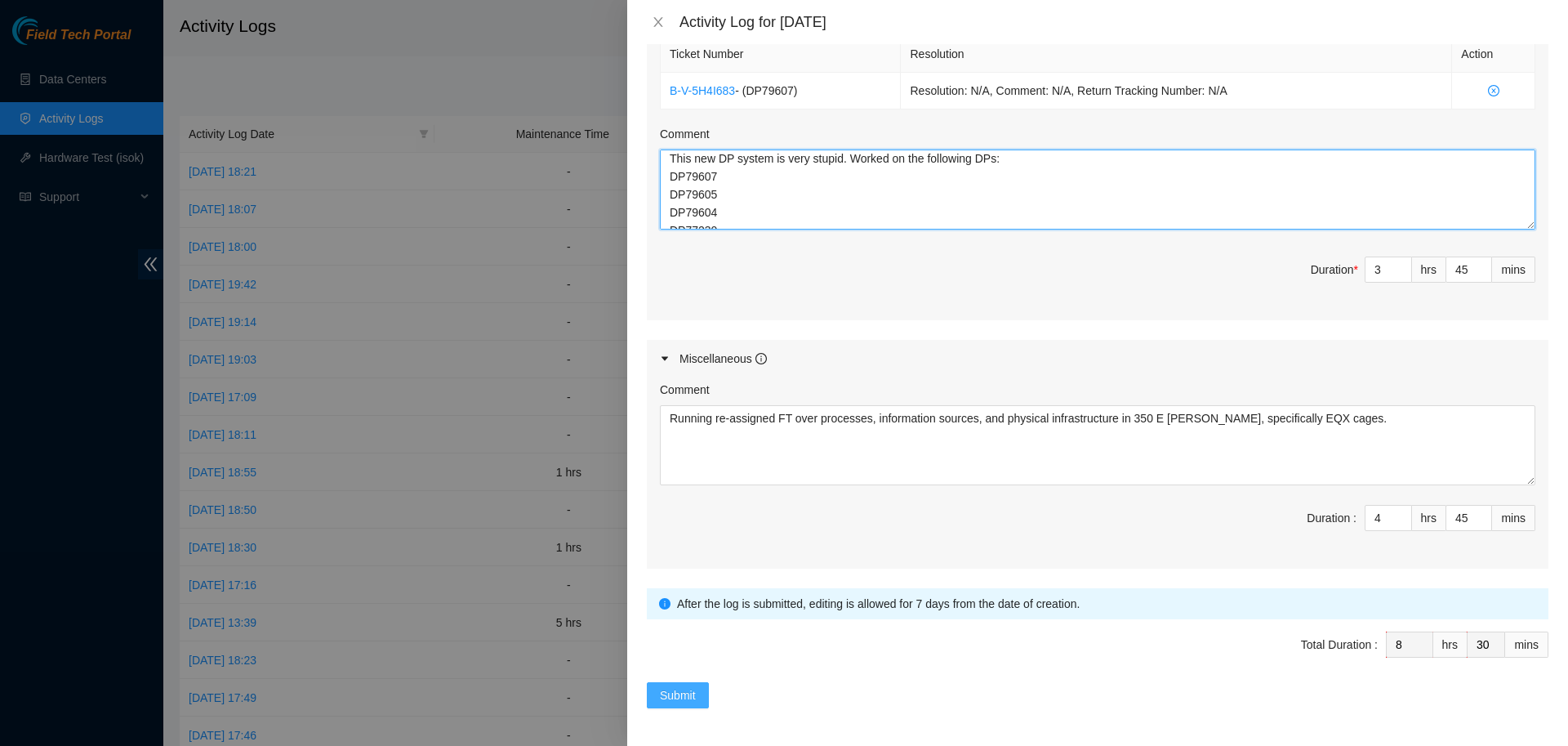
type textarea "This new DP system is very stupid. Worked on the following DPs: DP79607 DP79605…"
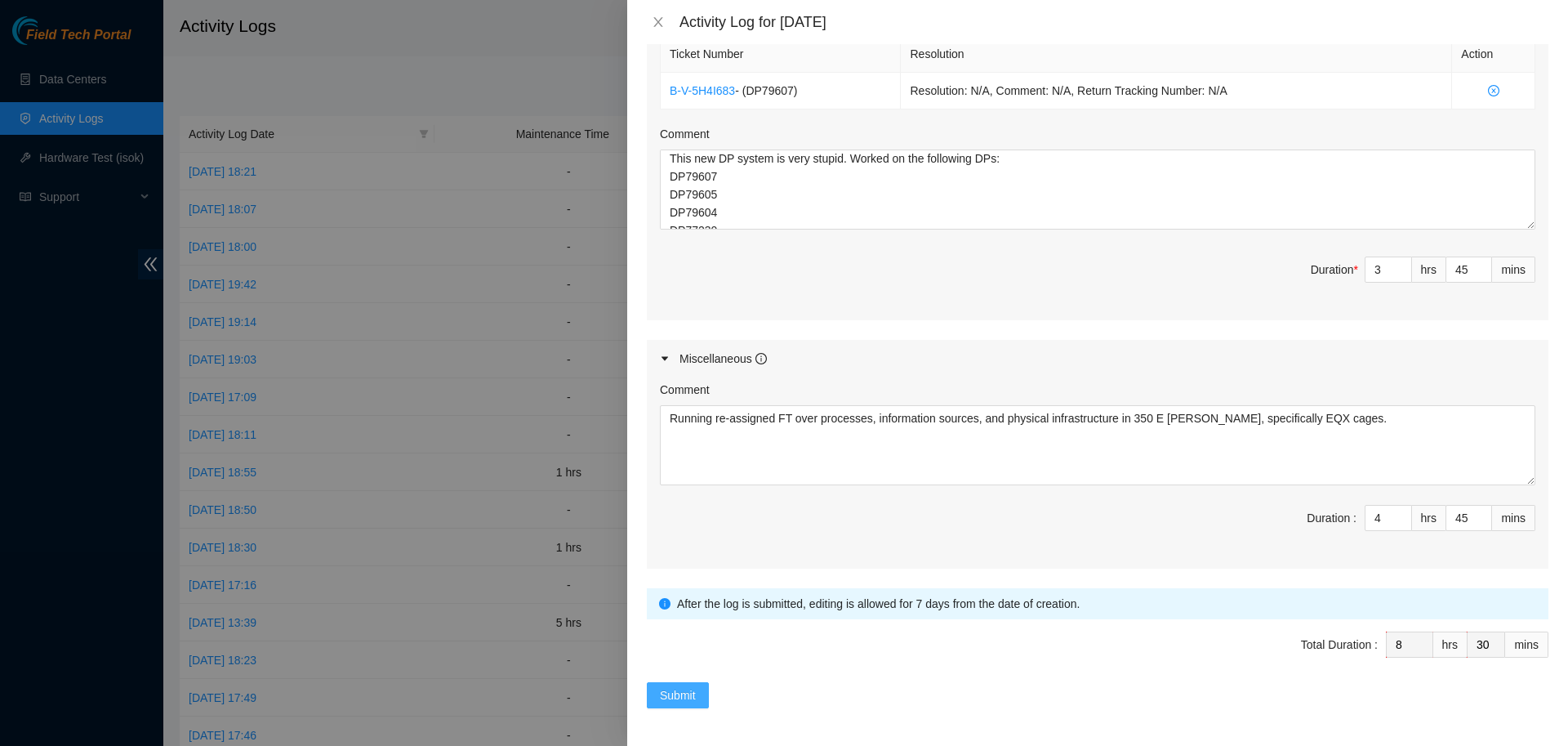
click at [673, 701] on span "Submit" at bounding box center [677, 695] width 36 height 18
